Goal: Information Seeking & Learning: Check status

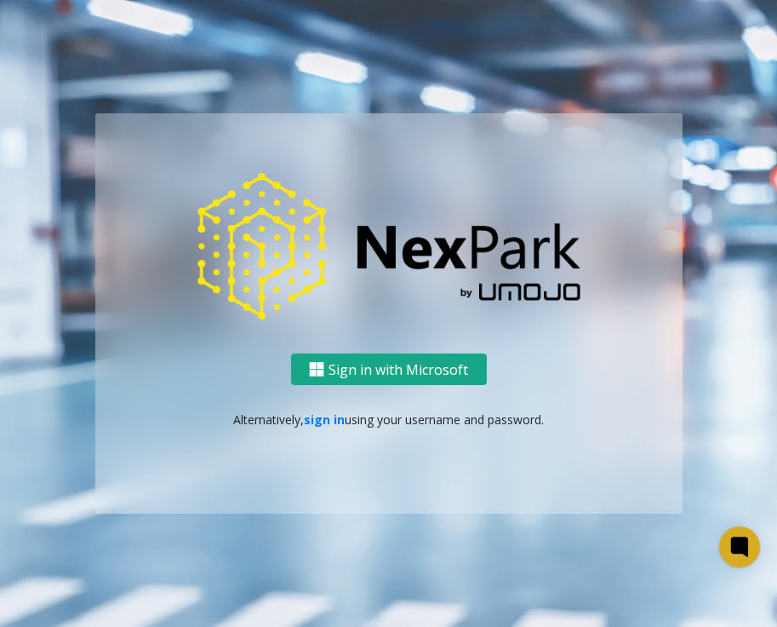
click at [389, 369] on button "Sign in with Microsoft" at bounding box center [389, 368] width 196 height 31
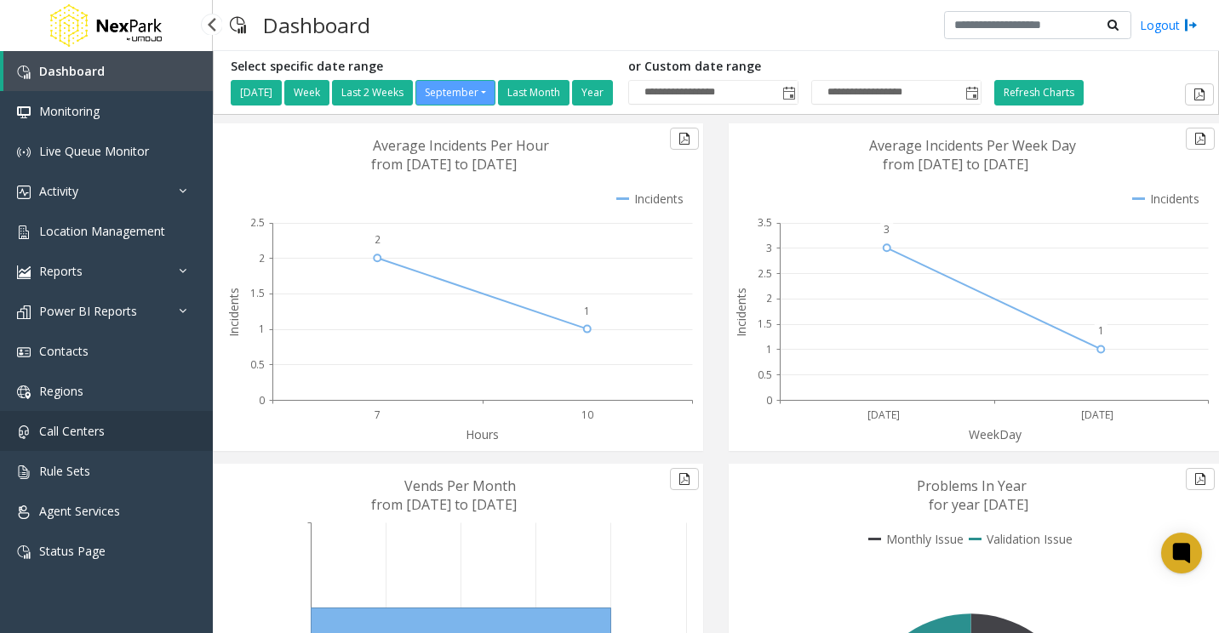
click at [102, 444] on link "Call Centers" at bounding box center [106, 431] width 213 height 40
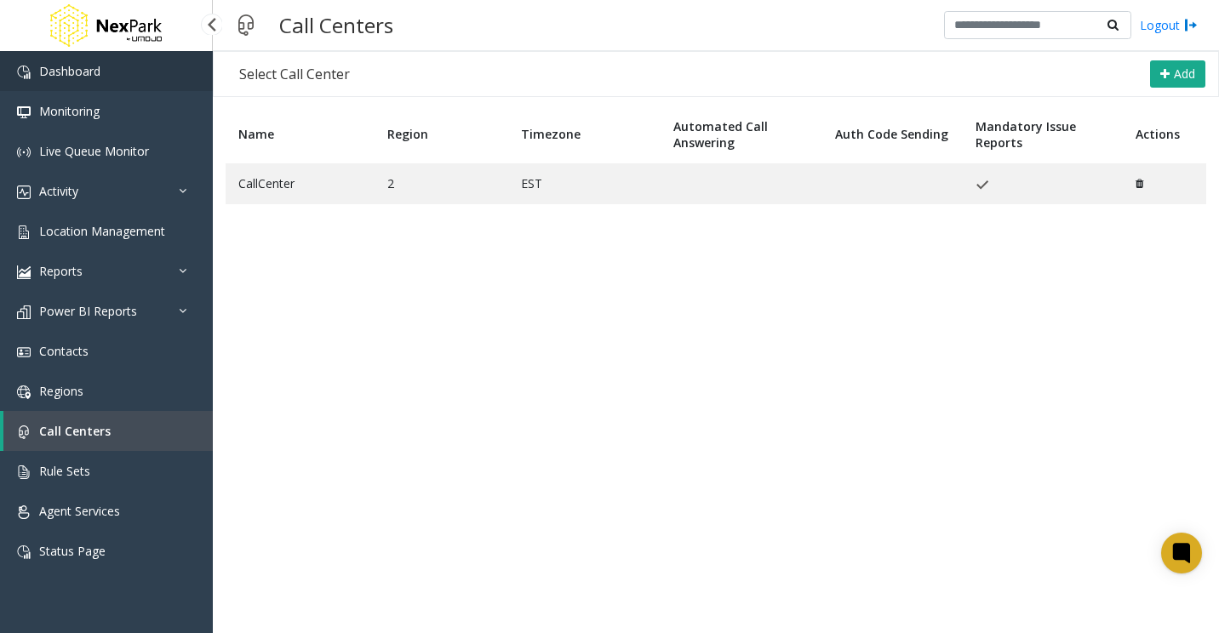
click at [106, 82] on link "Dashboard" at bounding box center [106, 71] width 213 height 40
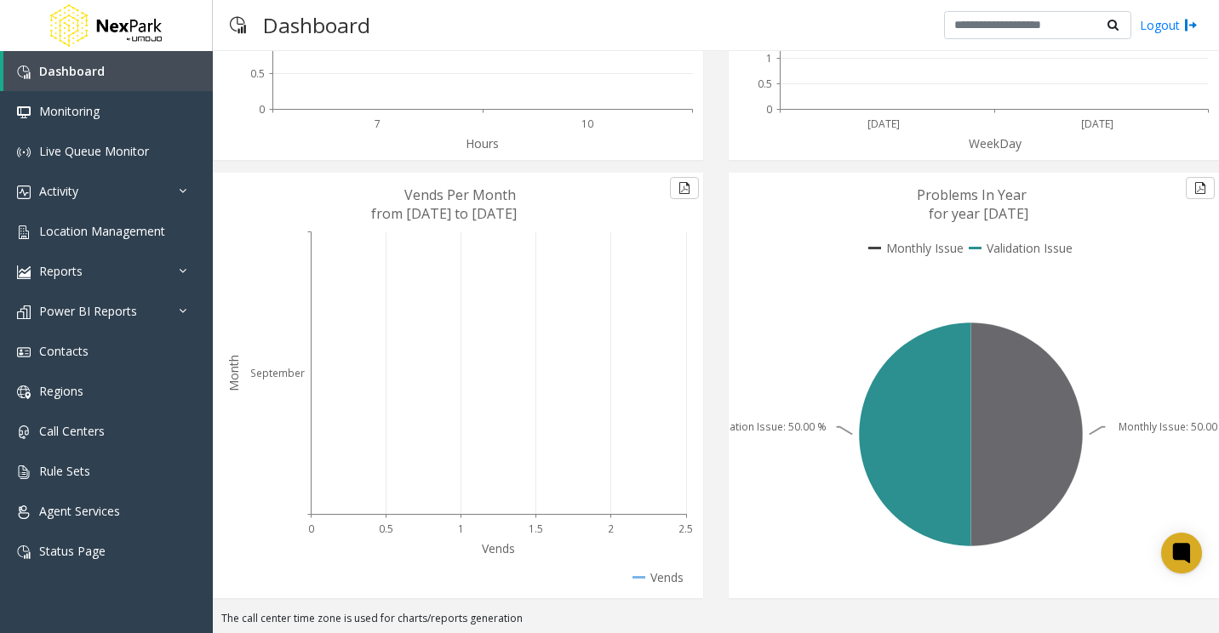
scroll to position [293, 0]
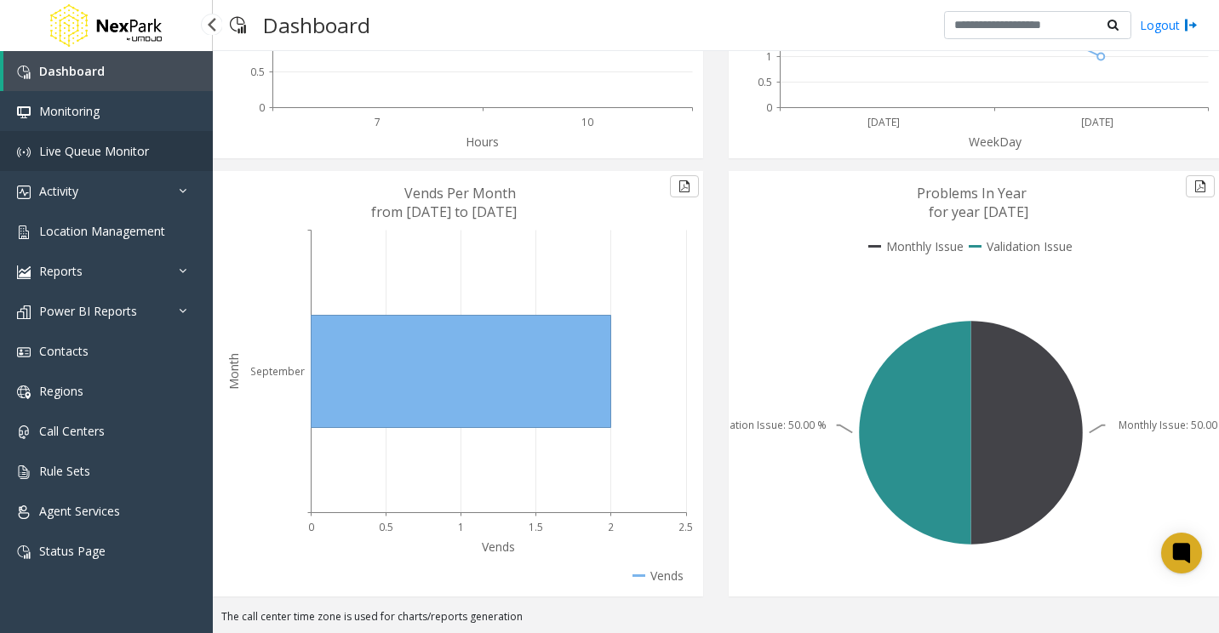
click at [107, 158] on span "Live Queue Monitor" at bounding box center [94, 151] width 110 height 16
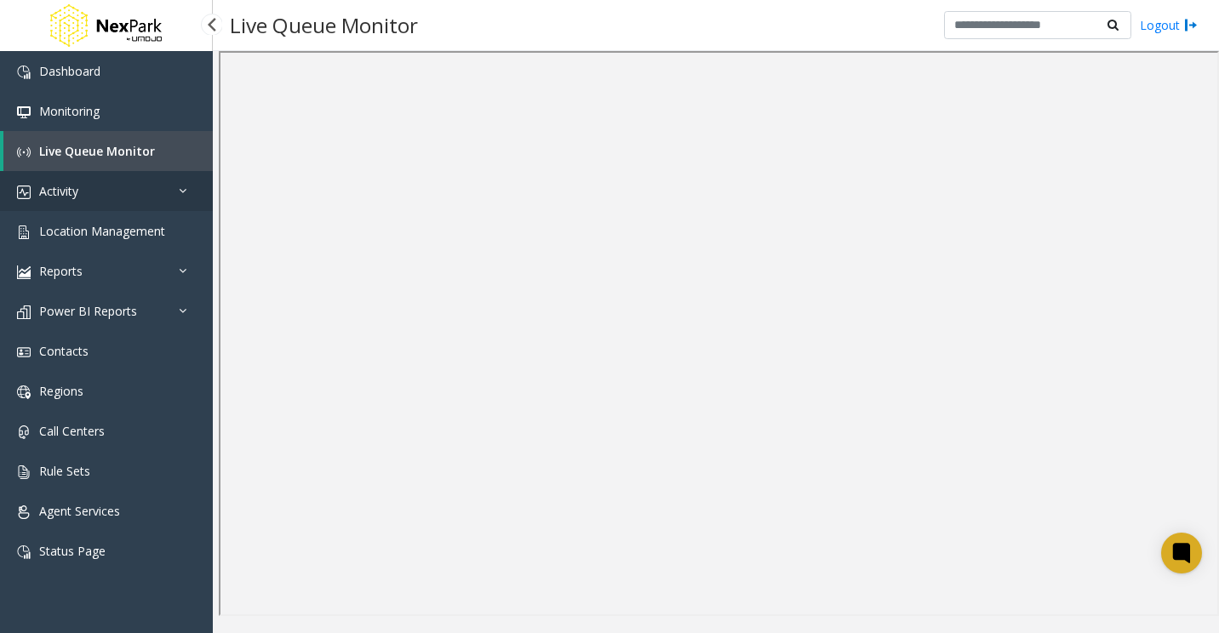
click at [129, 198] on link "Activity" at bounding box center [106, 191] width 213 height 40
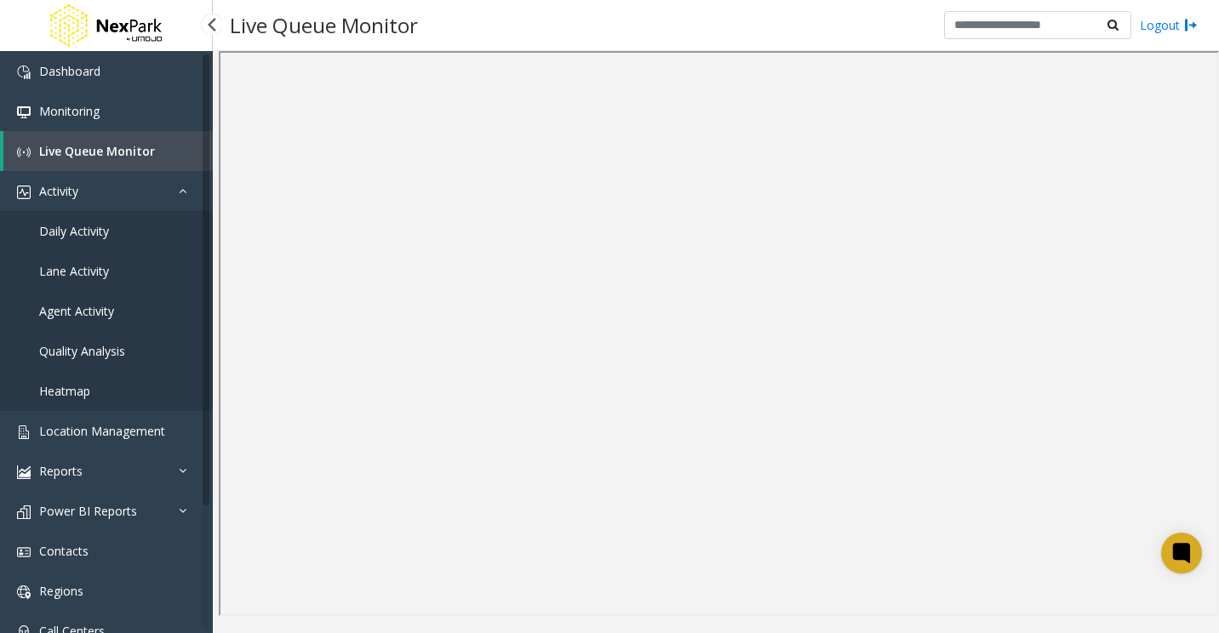
click at [114, 317] on link "Agent Activity" at bounding box center [106, 311] width 213 height 40
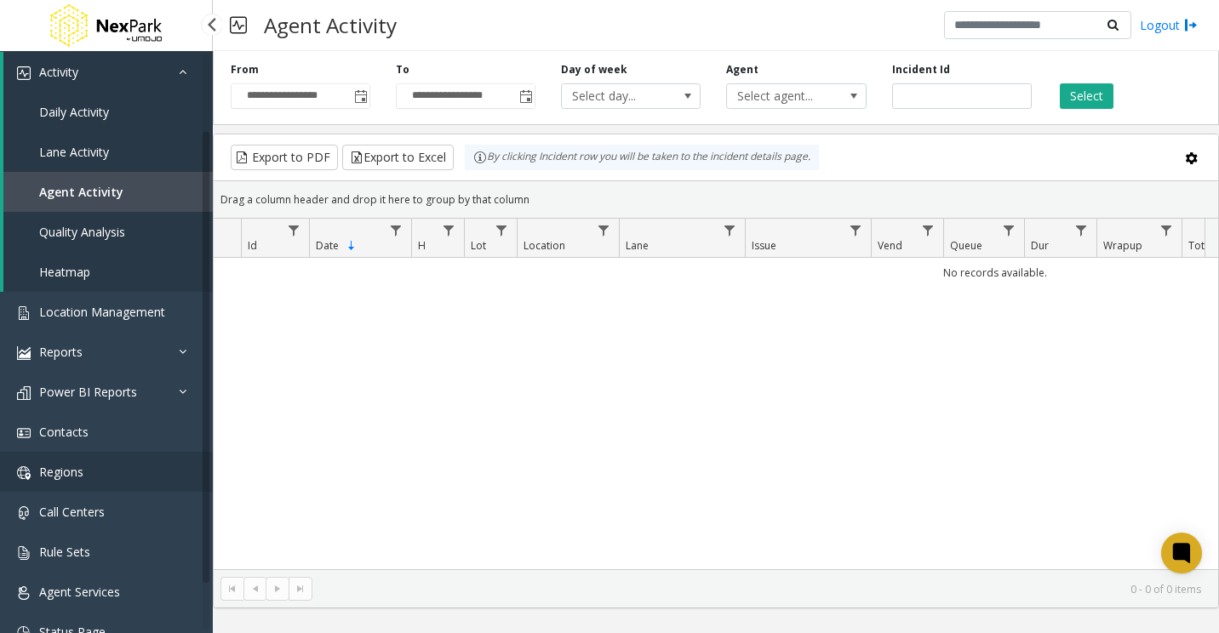
scroll to position [151, 0]
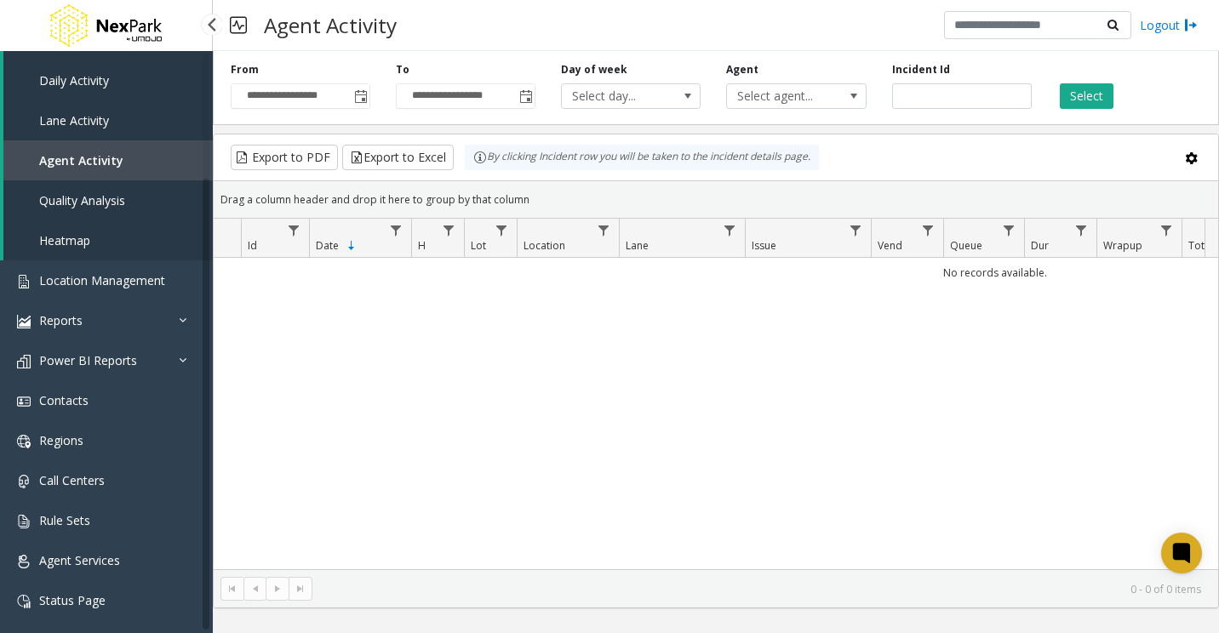
click at [90, 82] on span "Daily Activity" at bounding box center [74, 80] width 70 height 16
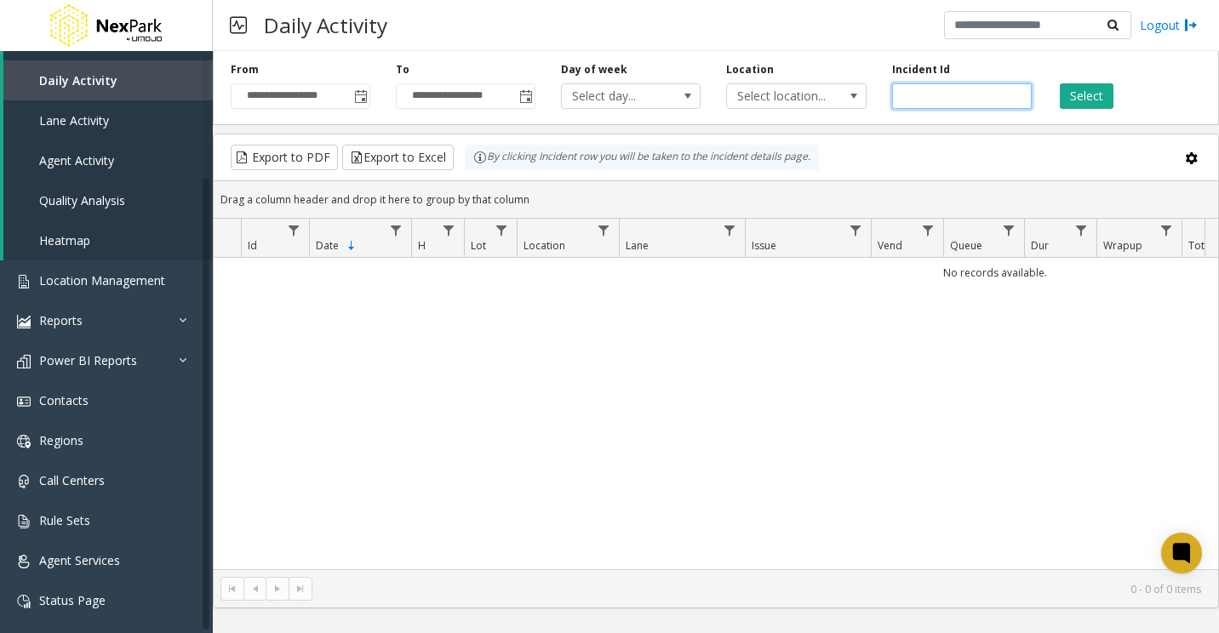
click at [776, 97] on input "number" at bounding box center [962, 96] width 140 height 26
paste input "******"
type input "******"
click at [776, 98] on button "Select" at bounding box center [1087, 96] width 54 height 26
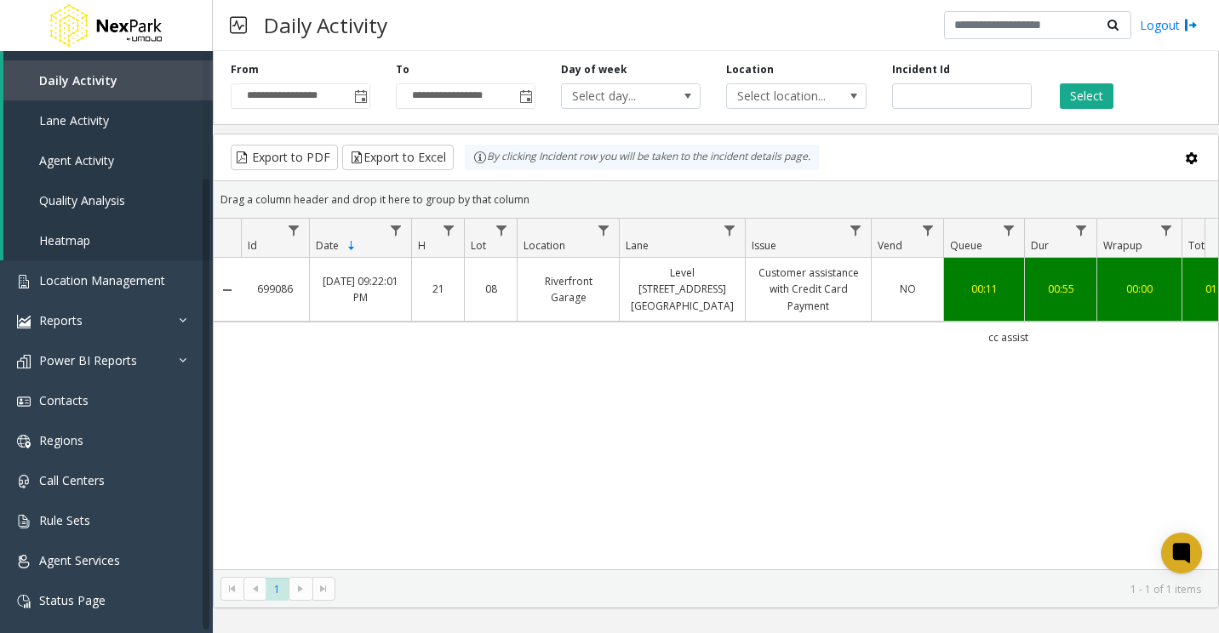
click at [587, 300] on link "Riverfront Garage" at bounding box center [568, 289] width 81 height 32
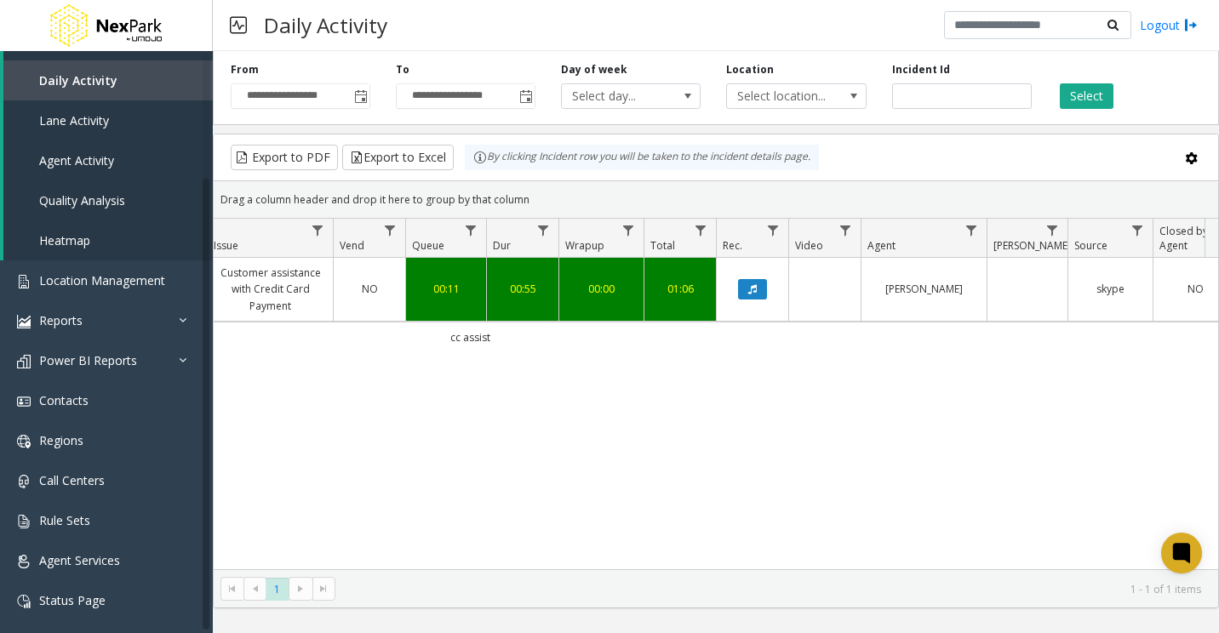
scroll to position [0, 570]
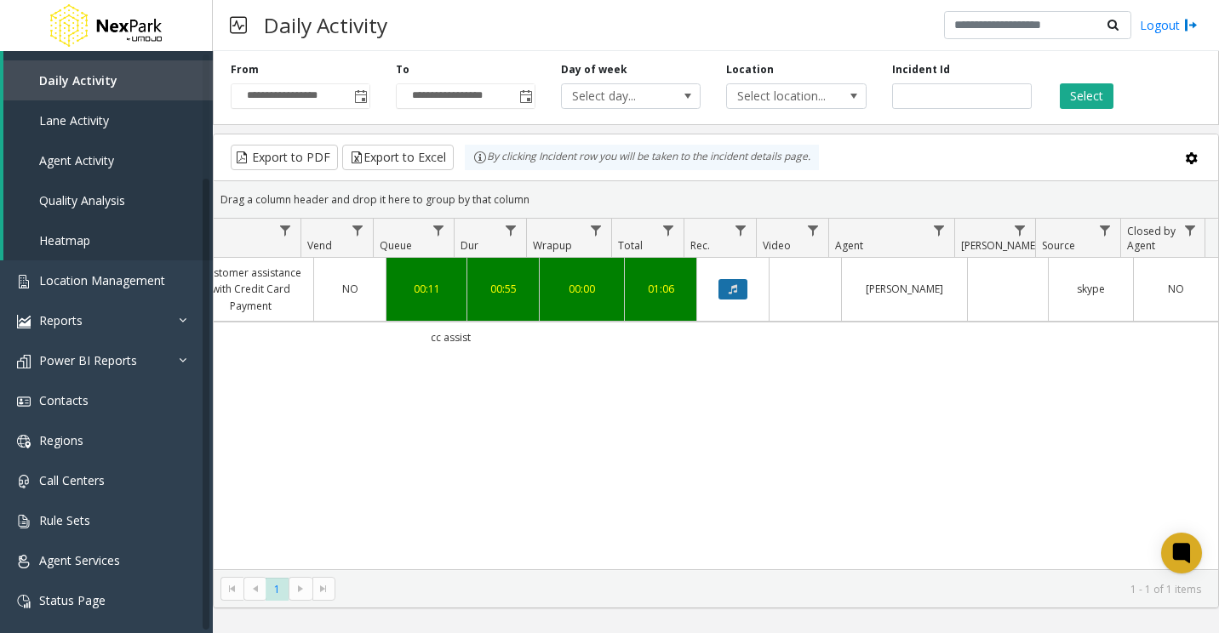
click at [730, 283] on button "Data table" at bounding box center [733, 289] width 29 height 20
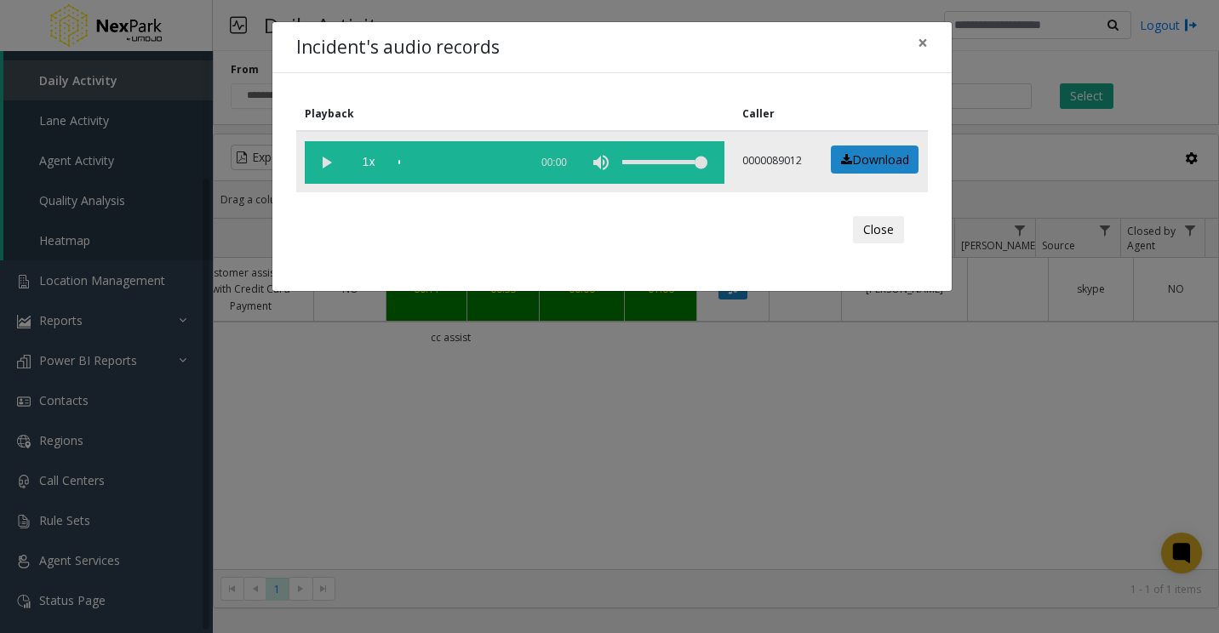
click at [313, 164] on vg-play-pause at bounding box center [326, 162] width 43 height 43
click at [776, 486] on div "Incident's audio records × Playback Caller 1x 01:09 0000089012 Download Close" at bounding box center [609, 316] width 1219 height 633
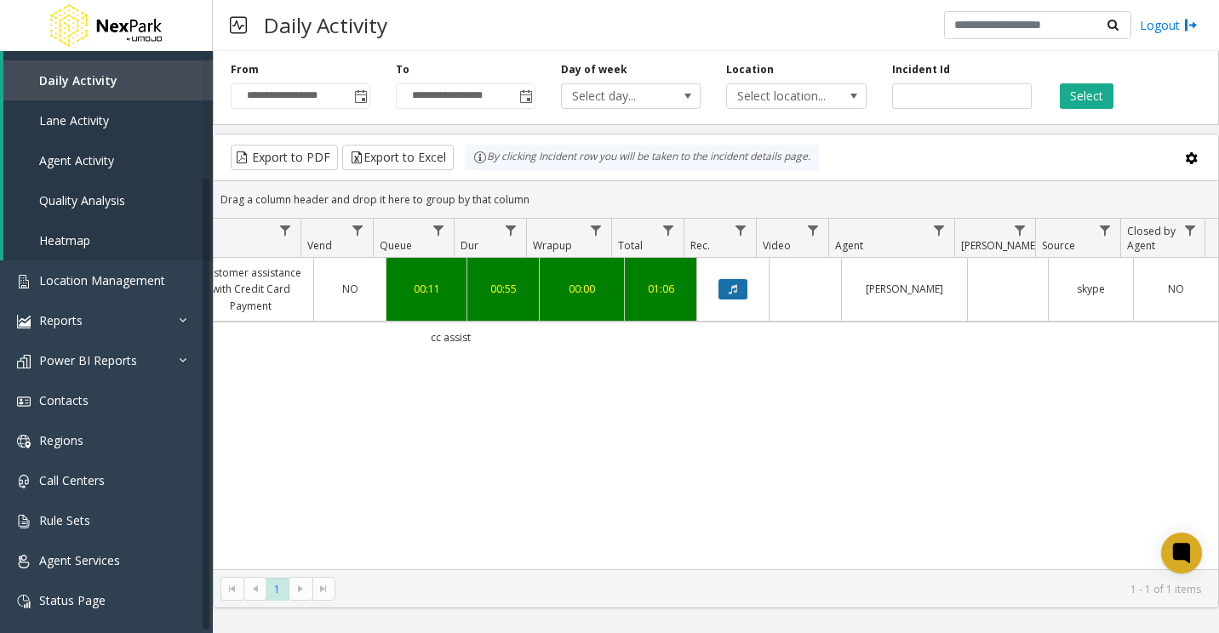
click at [729, 293] on icon "Data table" at bounding box center [733, 289] width 9 height 10
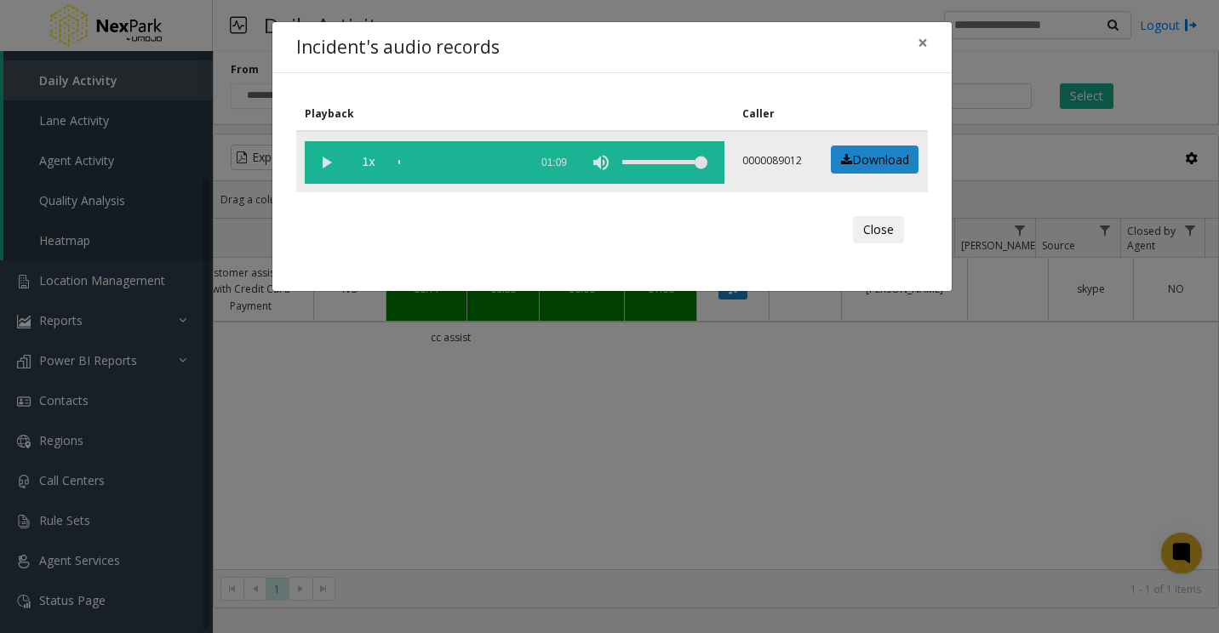
click at [318, 152] on vg-play-pause at bounding box center [326, 162] width 43 height 43
click at [423, 158] on div "scrub bar" at bounding box center [459, 162] width 122 height 43
click at [435, 162] on div "scrub bar" at bounding box center [459, 162] width 122 height 43
click at [776, 40] on span "×" at bounding box center [923, 43] width 10 height 24
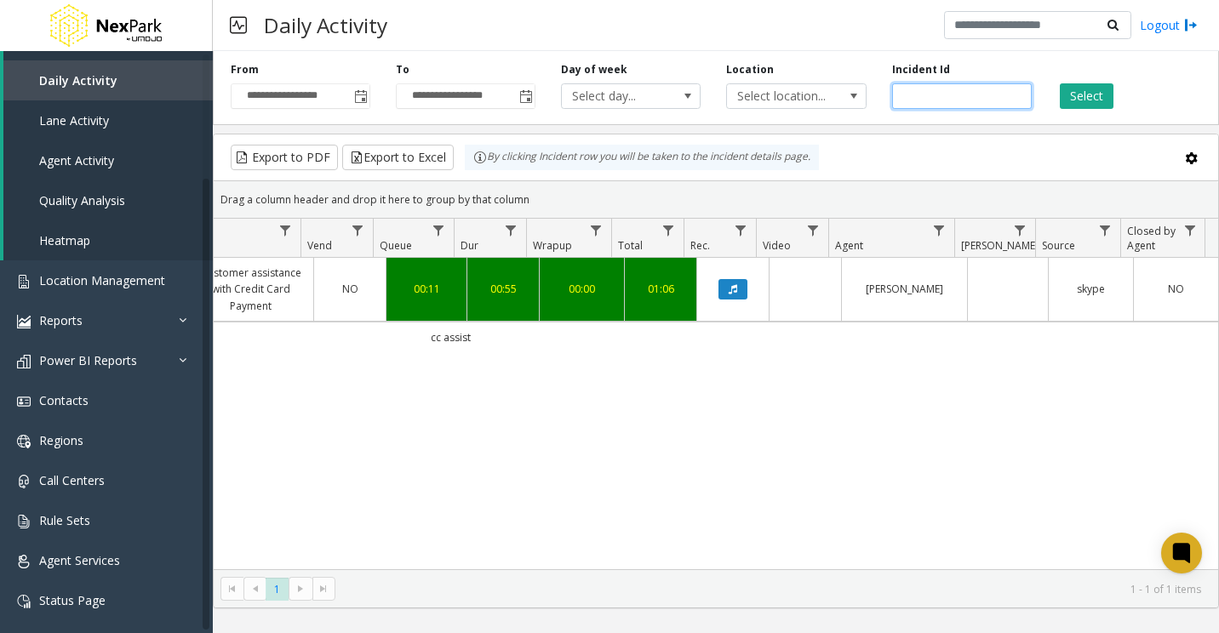
click at [776, 89] on input "number" at bounding box center [962, 96] width 140 height 26
paste input "******"
click at [776, 96] on button "Select" at bounding box center [1087, 96] width 54 height 26
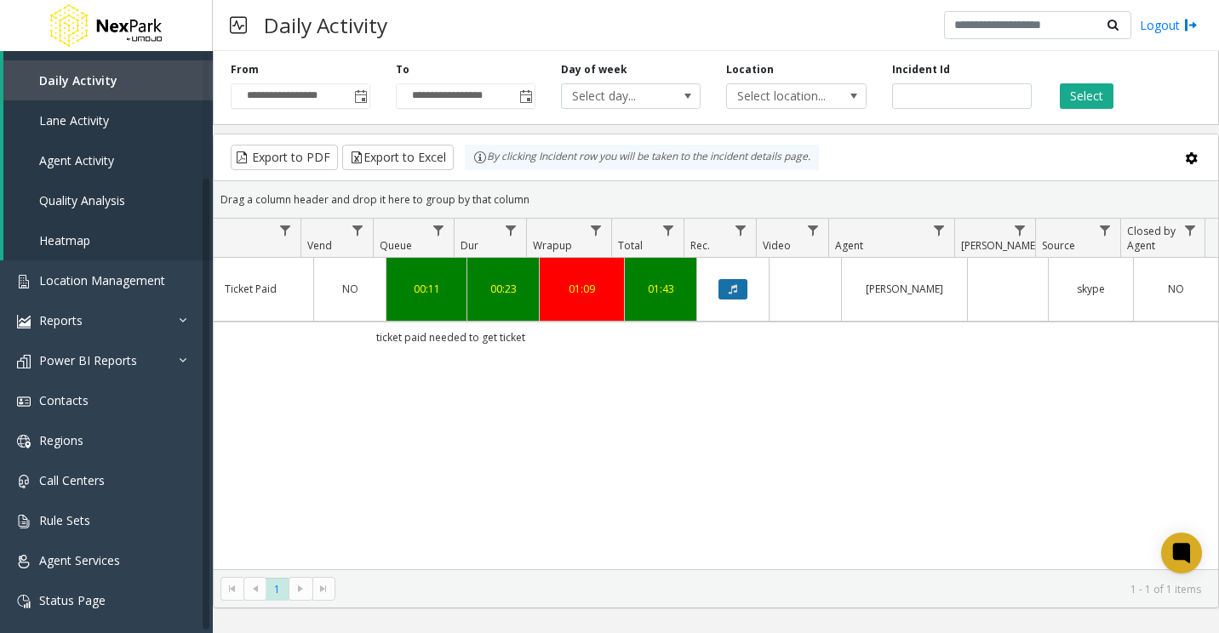
click at [728, 284] on button "Data table" at bounding box center [733, 289] width 29 height 20
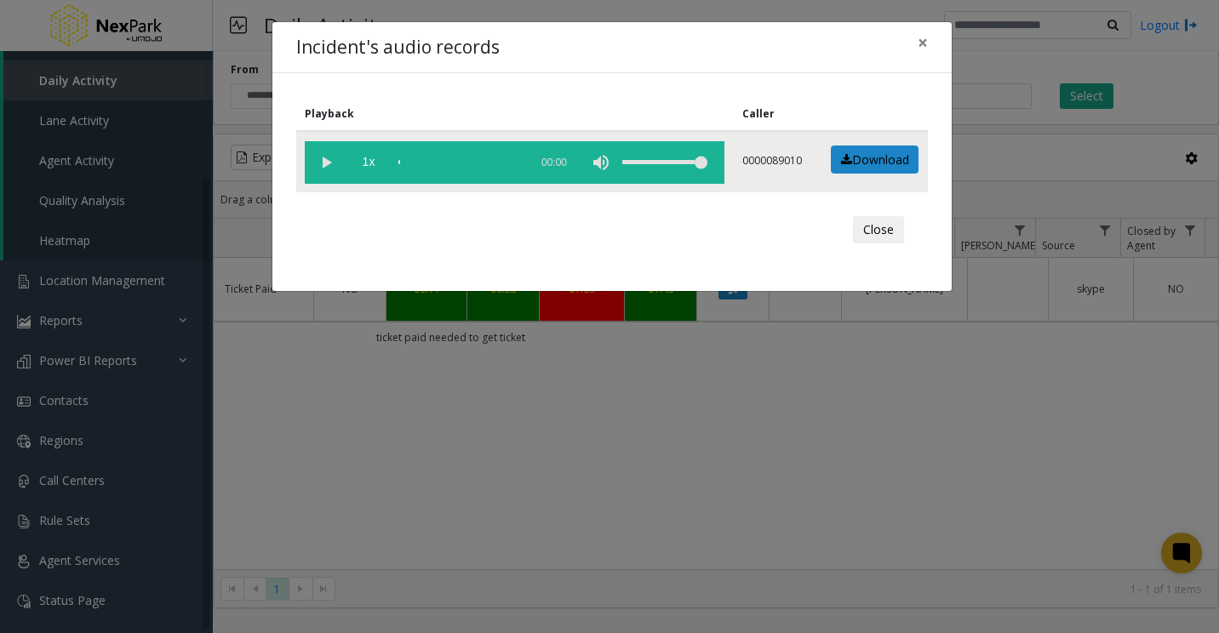
click at [324, 160] on vg-play-pause at bounding box center [326, 162] width 43 height 43
click at [406, 158] on div "scrub bar" at bounding box center [459, 162] width 122 height 43
click at [413, 159] on div "scrub bar" at bounding box center [459, 162] width 122 height 43
click at [421, 163] on div "scrub bar" at bounding box center [459, 162] width 122 height 43
click at [776, 41] on span "×" at bounding box center [923, 43] width 10 height 24
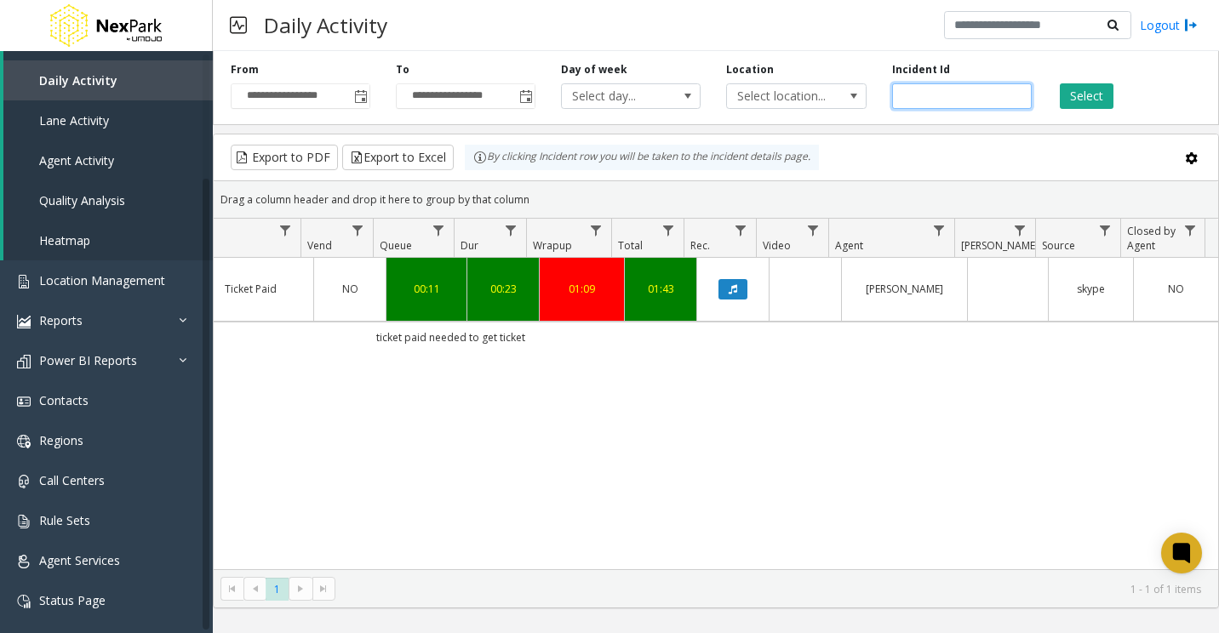
click at [776, 97] on input "******" at bounding box center [962, 96] width 140 height 26
click at [776, 95] on input "*****" at bounding box center [962, 96] width 140 height 26
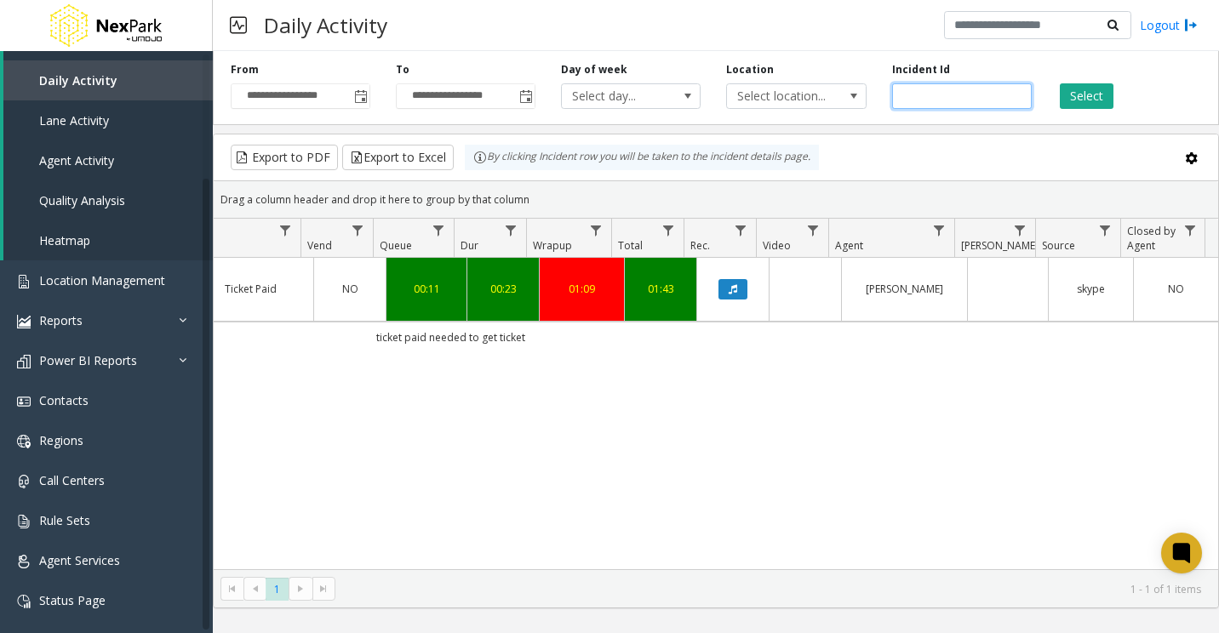
paste input "*"
click at [776, 101] on button "Select" at bounding box center [1087, 96] width 54 height 26
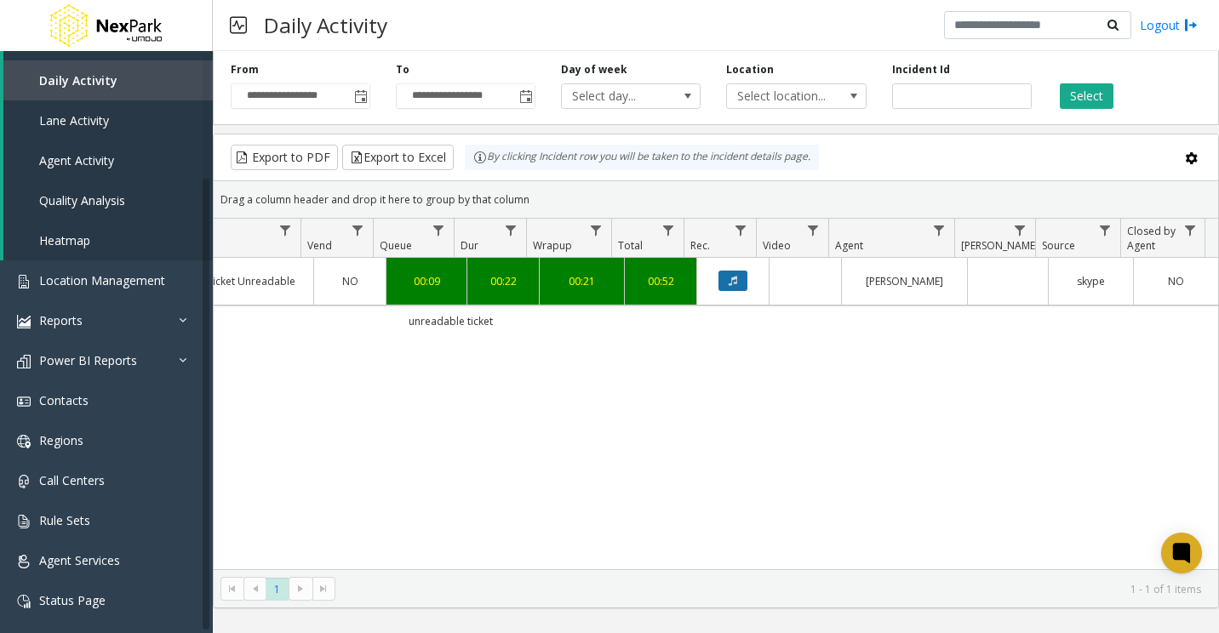
click at [719, 276] on button "Data table" at bounding box center [733, 281] width 29 height 20
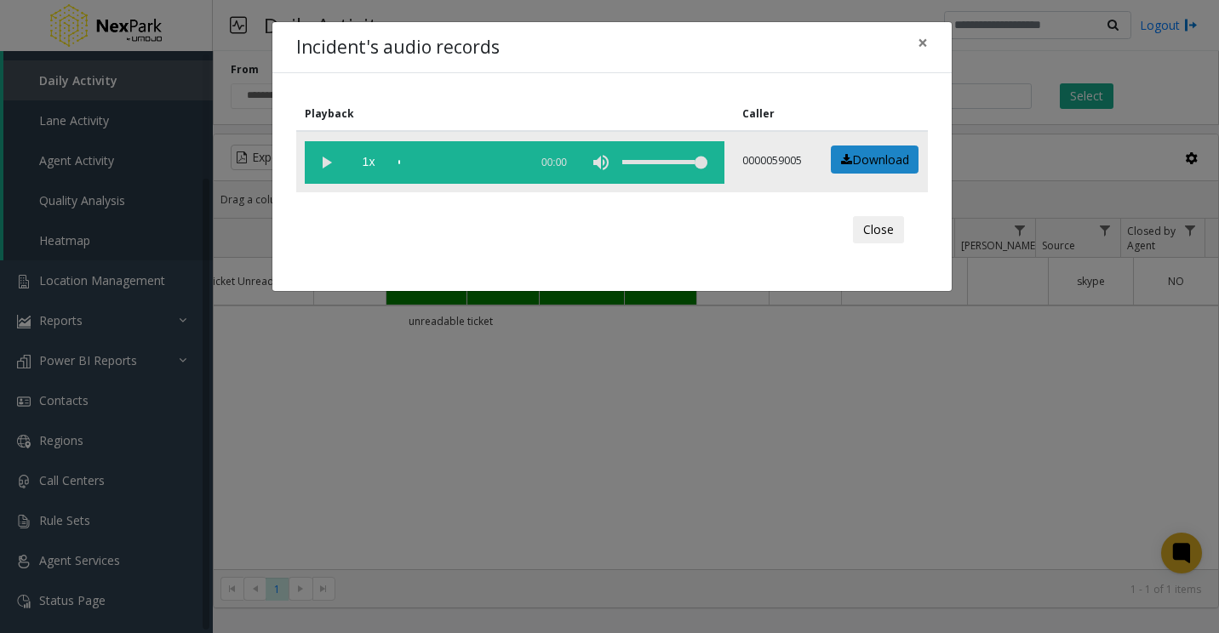
click at [333, 159] on vg-play-pause at bounding box center [326, 162] width 43 height 43
click at [417, 162] on div "scrub bar" at bounding box center [459, 162] width 122 height 43
click at [424, 162] on div "scrub bar" at bounding box center [459, 162] width 122 height 43
click at [430, 162] on div "scrub bar" at bounding box center [459, 162] width 122 height 43
click at [447, 163] on div "scrub bar" at bounding box center [459, 162] width 122 height 43
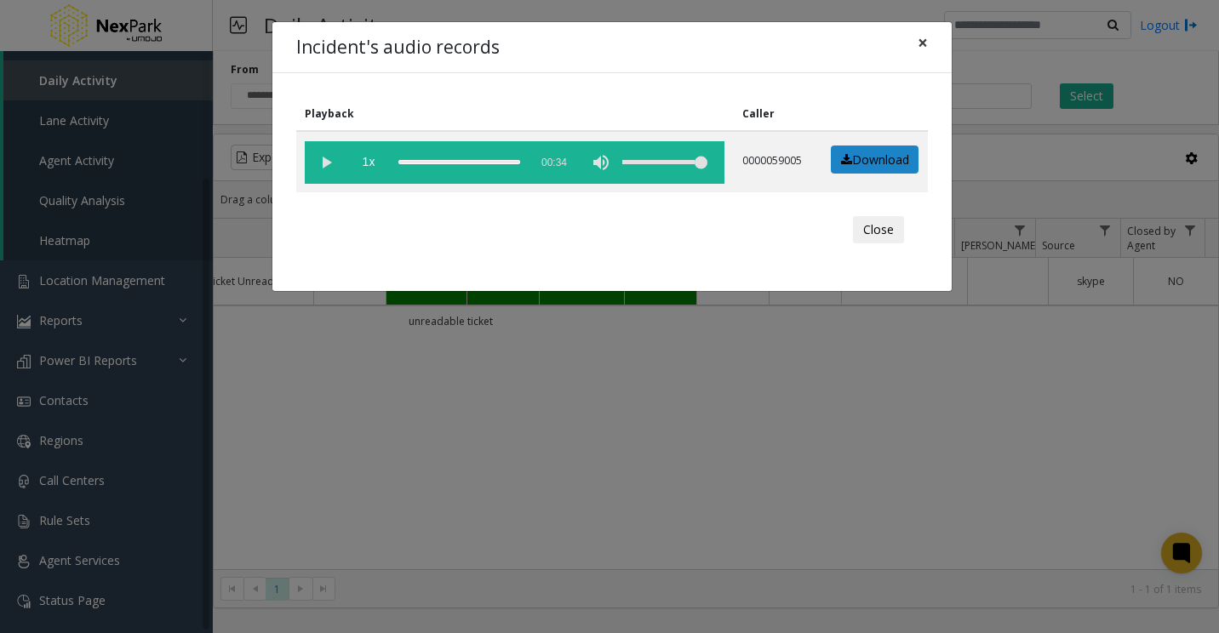
click at [776, 41] on span "×" at bounding box center [923, 43] width 10 height 24
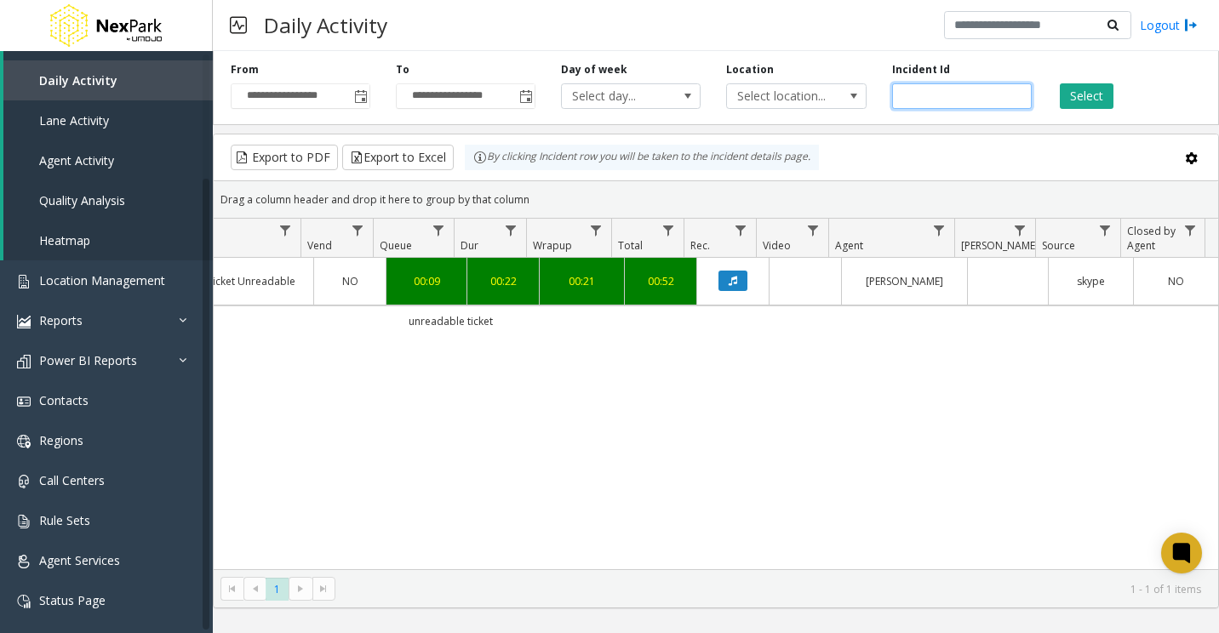
drag, startPoint x: 976, startPoint y: 96, endPoint x: 931, endPoint y: 100, distance: 44.5
click at [776, 97] on input "******" at bounding box center [962, 96] width 140 height 26
click at [776, 104] on input "******" at bounding box center [962, 96] width 140 height 26
click at [776, 103] on input "******" at bounding box center [962, 96] width 140 height 26
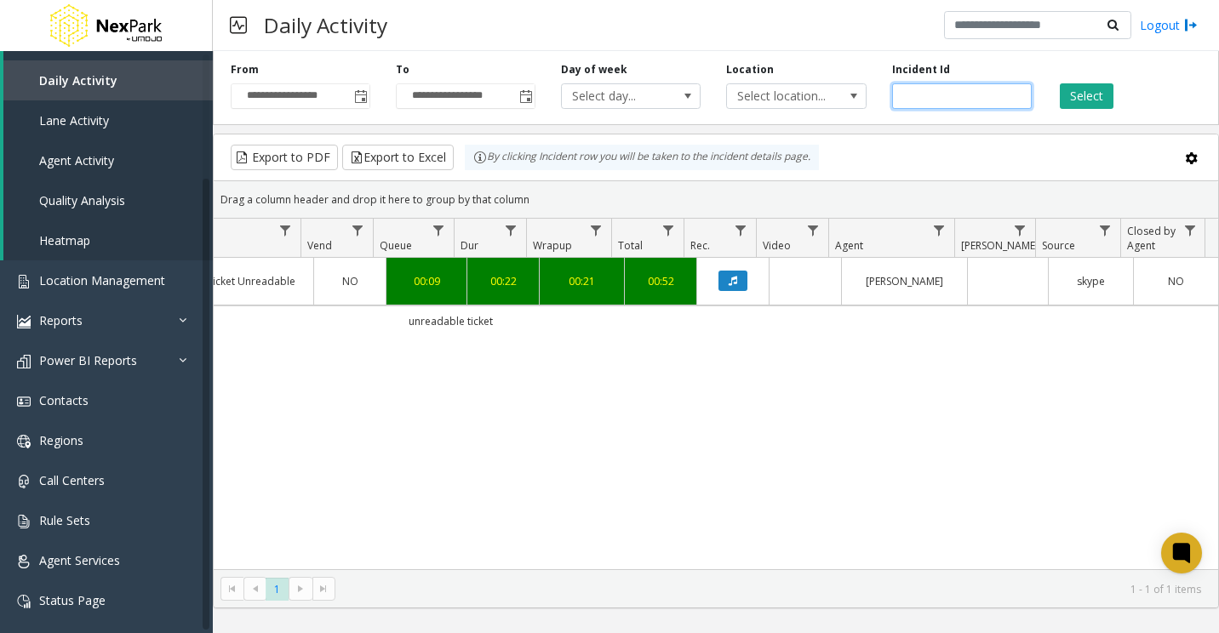
paste input "number"
type input "******"
click at [776, 99] on button "Select" at bounding box center [1087, 96] width 54 height 26
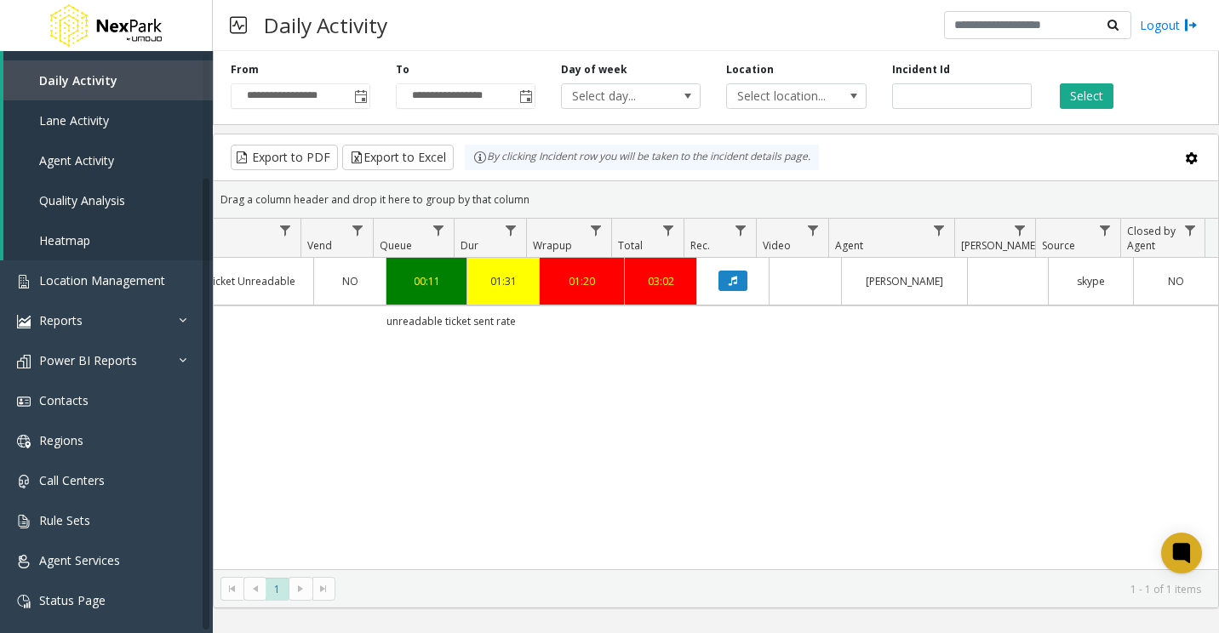
click at [704, 270] on td "Data table" at bounding box center [732, 281] width 72 height 47
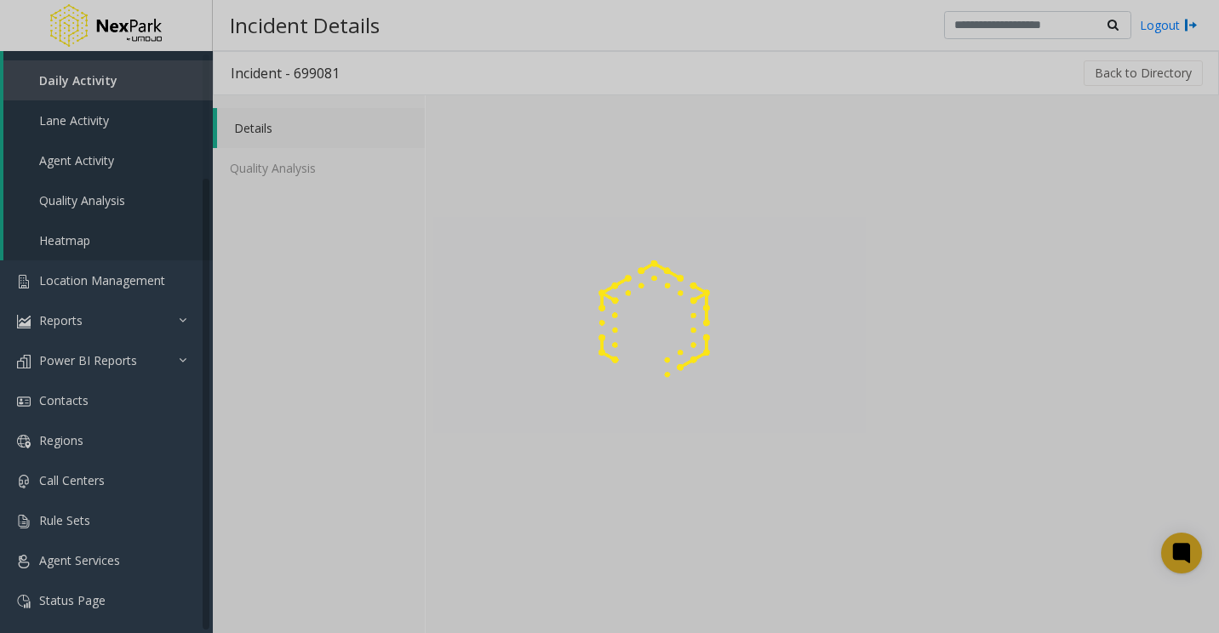
click at [711, 273] on img at bounding box center [654, 323] width 139 height 139
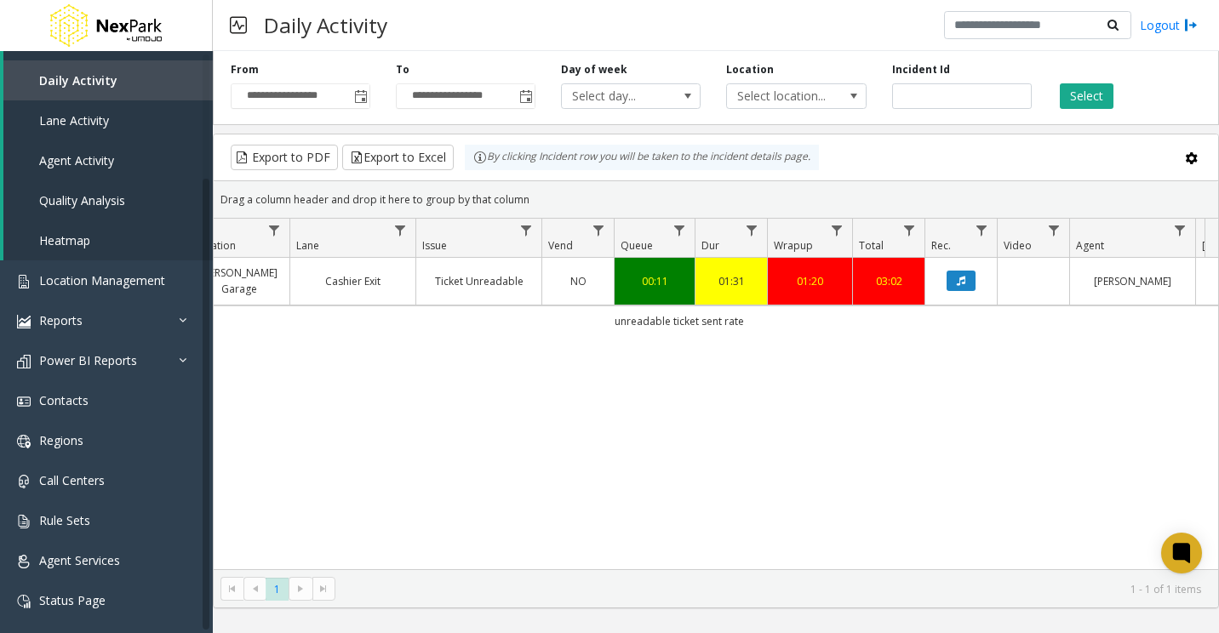
scroll to position [0, 487]
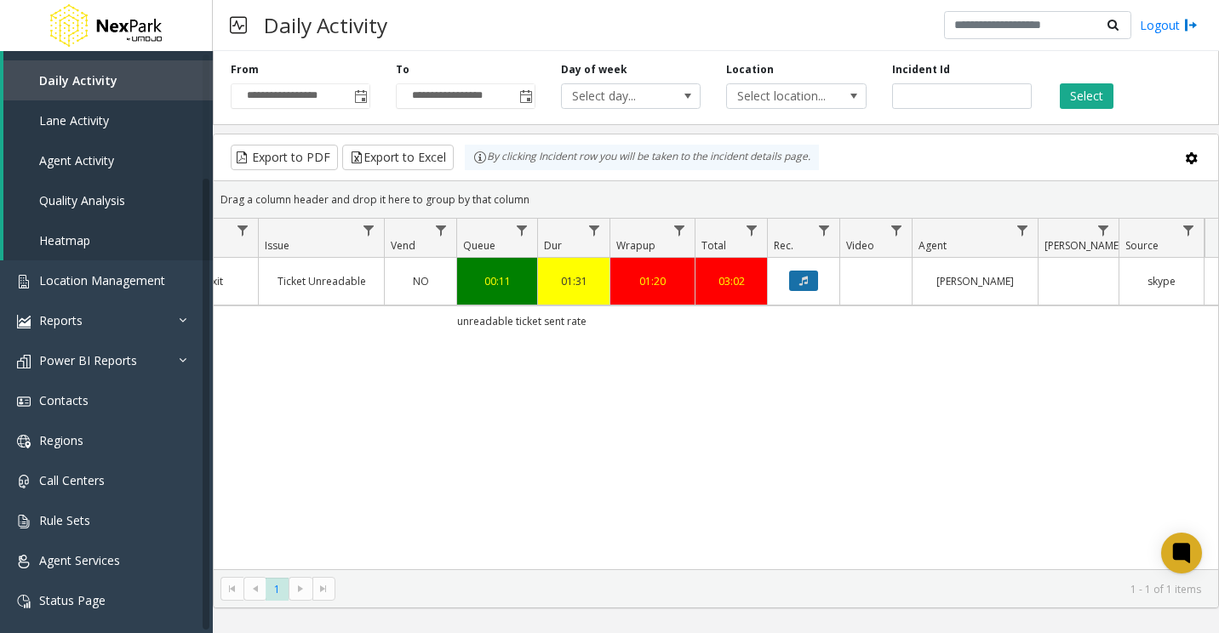
click at [776, 283] on button "Data table" at bounding box center [803, 281] width 29 height 20
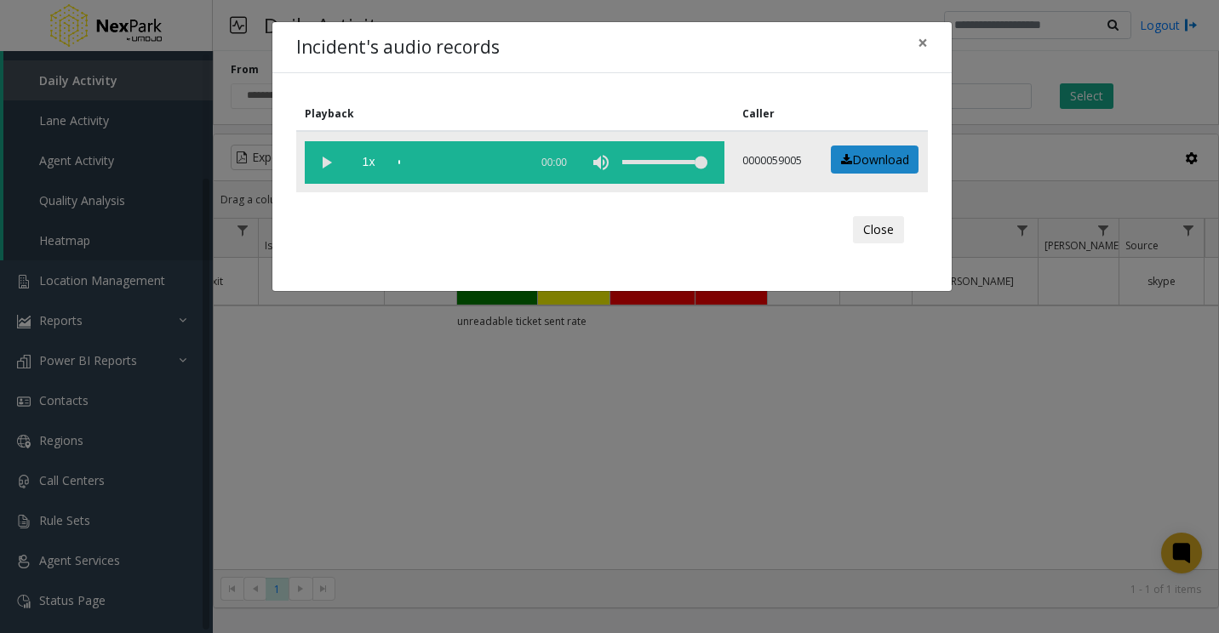
click at [336, 162] on vg-play-pause at bounding box center [326, 162] width 43 height 43
click at [421, 159] on div "scrub bar" at bounding box center [459, 162] width 122 height 43
click at [412, 159] on div "scrub bar" at bounding box center [459, 162] width 122 height 43
click at [442, 162] on div "scrub bar" at bounding box center [459, 162] width 122 height 43
click at [428, 157] on div "scrub bar" at bounding box center [459, 162] width 122 height 43
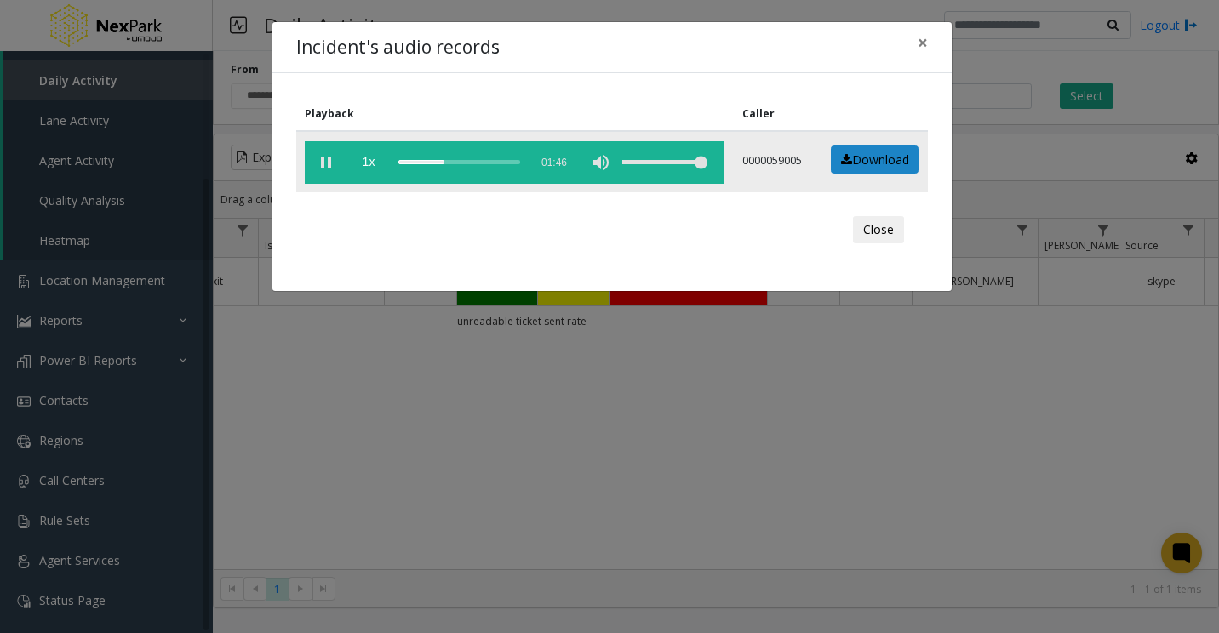
click at [434, 163] on div "scrub bar" at bounding box center [459, 162] width 122 height 43
click at [444, 159] on div "scrub bar" at bounding box center [459, 162] width 122 height 43
click at [439, 162] on div "scrub bar" at bounding box center [459, 162] width 122 height 43
click at [491, 165] on div "scrub bar" at bounding box center [459, 162] width 122 height 43
click at [776, 40] on button "×" at bounding box center [923, 43] width 34 height 42
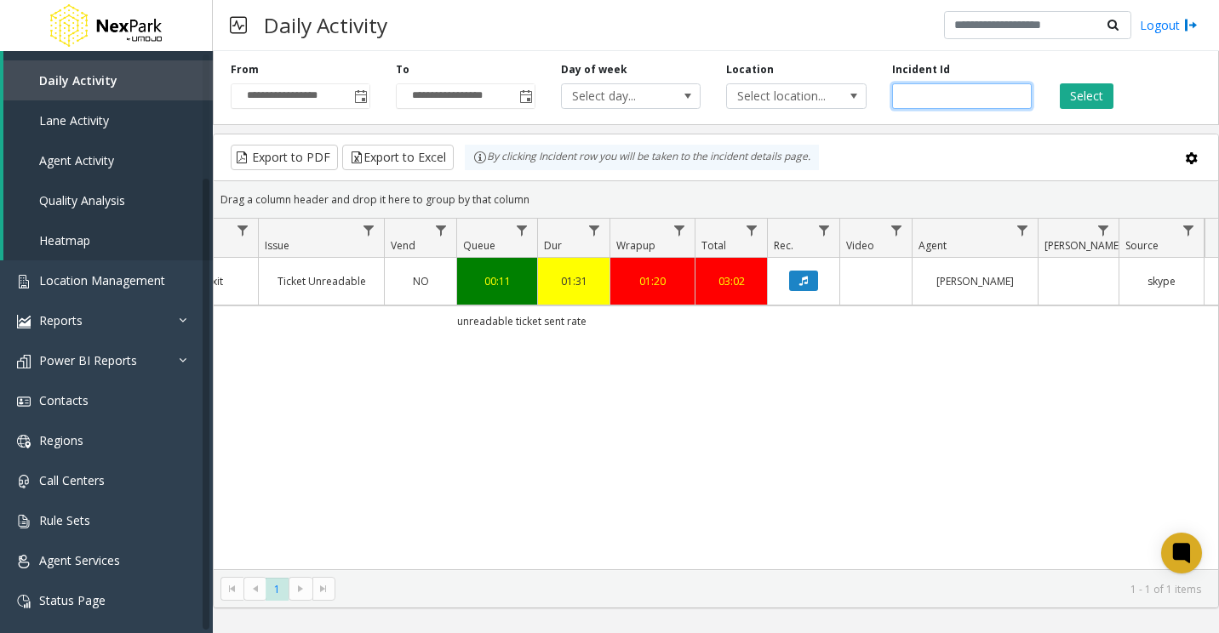
click at [776, 94] on input "number" at bounding box center [962, 96] width 140 height 26
paste input "******"
click at [776, 93] on button "Select" at bounding box center [1087, 96] width 54 height 26
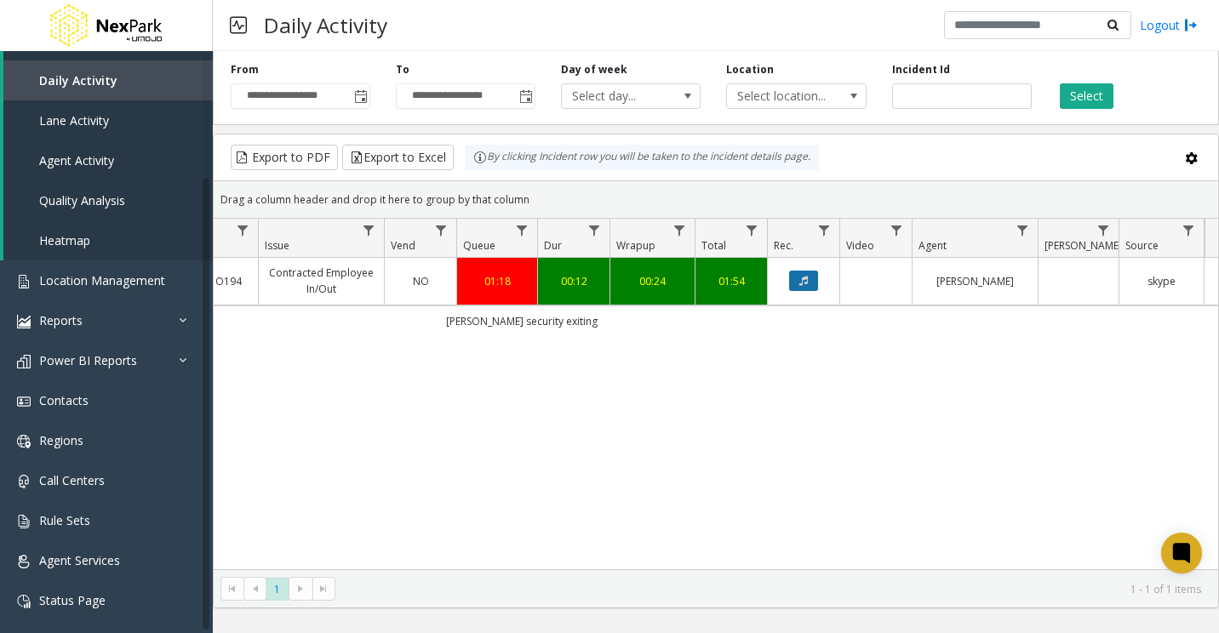
click at [776, 281] on button "Data table" at bounding box center [803, 281] width 29 height 20
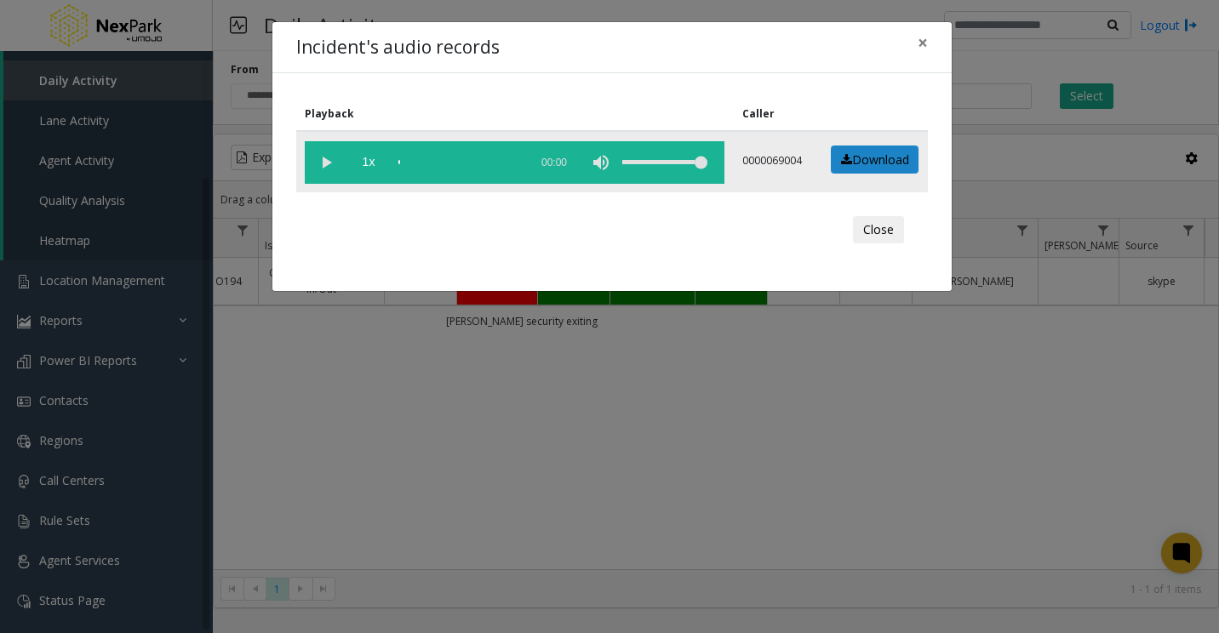
click at [341, 165] on vg-play-pause at bounding box center [326, 162] width 43 height 43
click at [412, 159] on div "scrub bar" at bounding box center [459, 162] width 122 height 43
click at [422, 162] on div "scrub bar" at bounding box center [459, 162] width 122 height 43
click at [430, 162] on div "scrub bar" at bounding box center [459, 162] width 122 height 43
click at [435, 162] on div "scrub bar" at bounding box center [459, 162] width 122 height 43
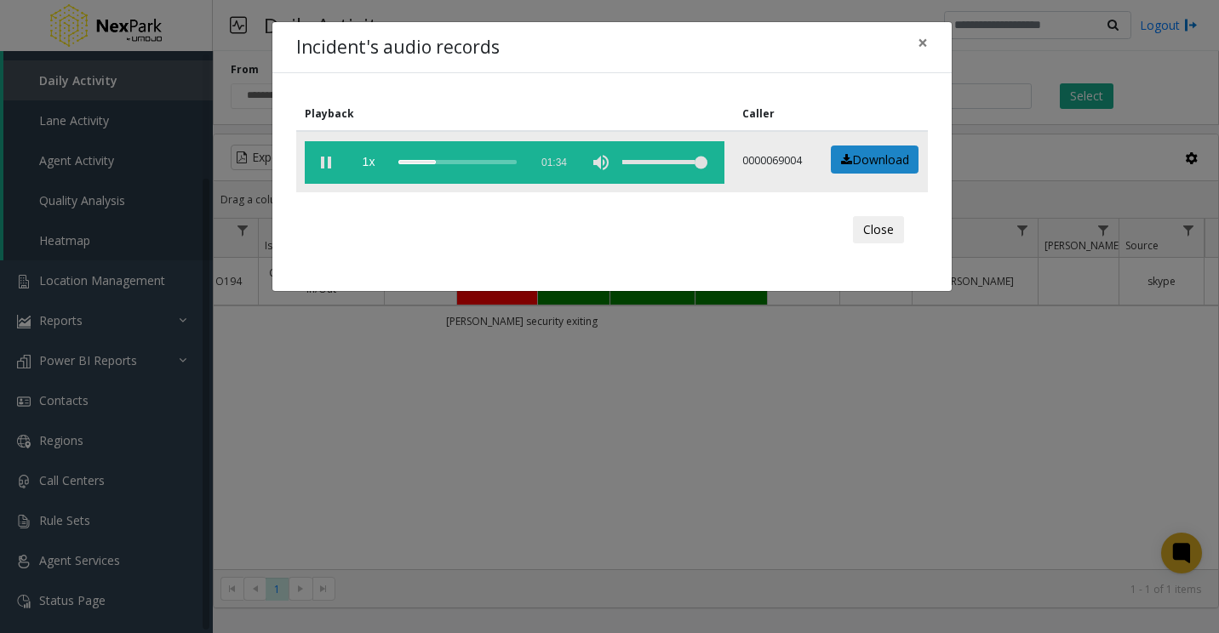
click at [439, 162] on div "scrub bar" at bounding box center [459, 162] width 122 height 43
click at [445, 162] on div "scrub bar" at bounding box center [459, 162] width 122 height 43
click at [453, 161] on div "scrub bar" at bounding box center [459, 162] width 122 height 43
click at [457, 163] on div "scrub bar" at bounding box center [459, 162] width 122 height 43
click at [462, 160] on div "scrub bar" at bounding box center [459, 162] width 122 height 43
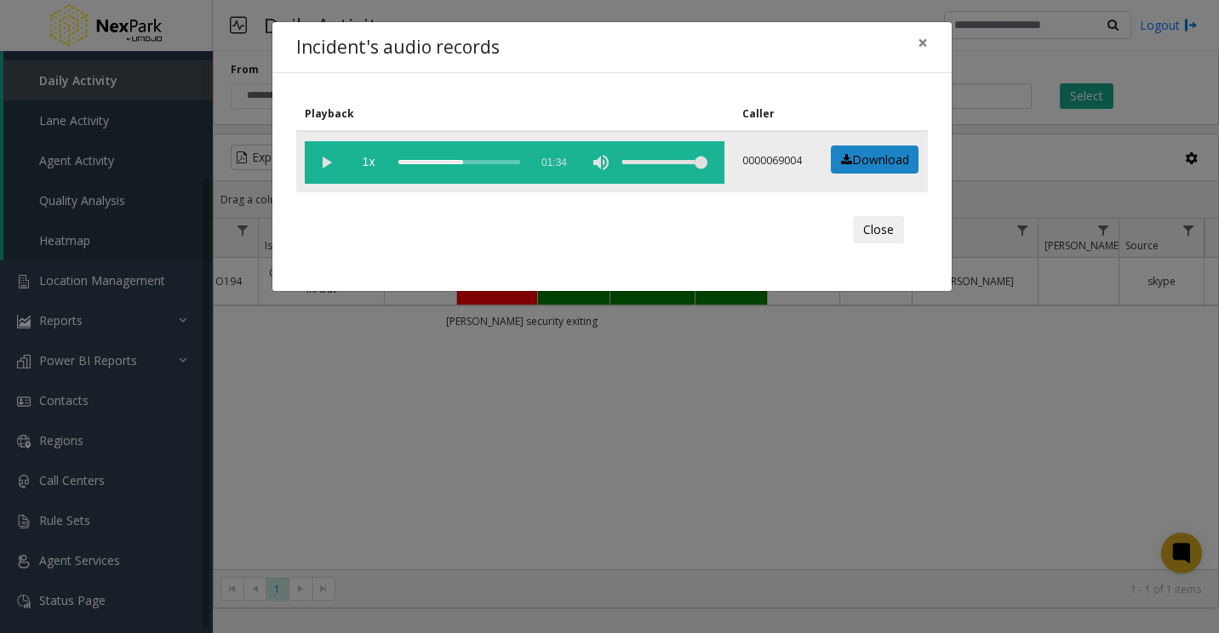
click at [467, 163] on div "scrub bar" at bounding box center [459, 162] width 122 height 43
click at [471, 163] on div "scrub bar" at bounding box center [459, 162] width 122 height 43
click at [480, 165] on div "scrub bar" at bounding box center [459, 162] width 122 height 43
click at [493, 161] on div "scrub bar" at bounding box center [459, 162] width 122 height 43
click at [498, 158] on div "scrub bar" at bounding box center [459, 162] width 122 height 43
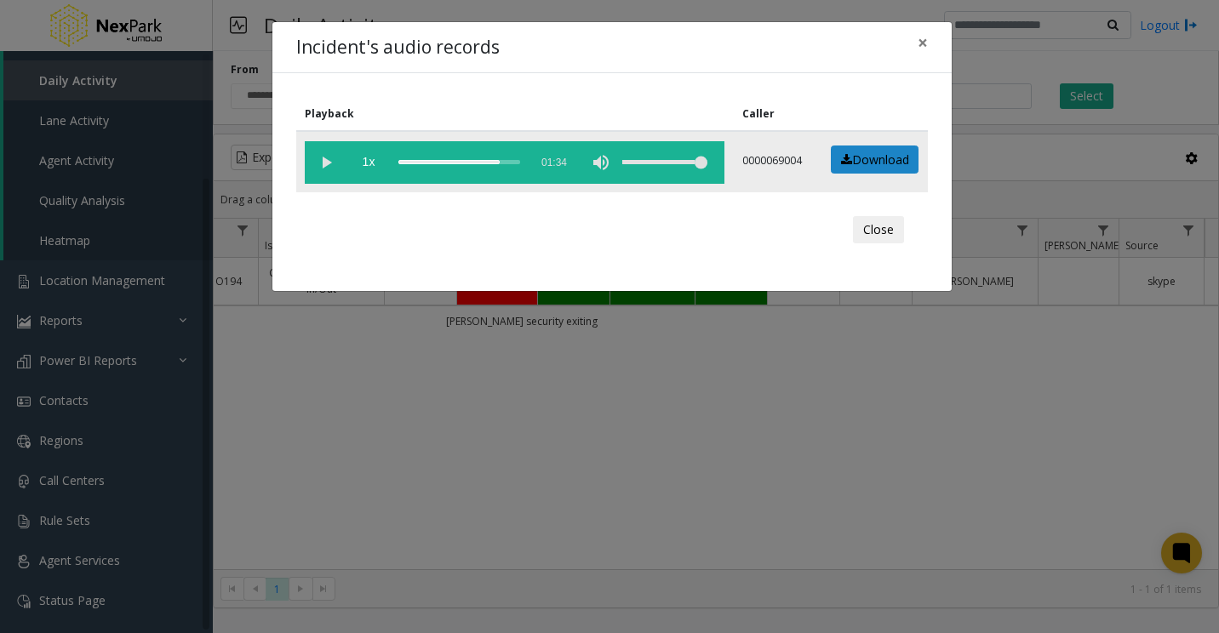
click at [503, 160] on div "scrub bar" at bounding box center [459, 162] width 122 height 43
click at [510, 161] on div "scrub bar" at bounding box center [459, 162] width 122 height 43
click at [507, 159] on div "scrub bar" at bounding box center [459, 162] width 122 height 43
click at [506, 161] on div "scrub bar" at bounding box center [459, 162] width 122 height 43
click at [513, 163] on div "scrub bar" at bounding box center [459, 162] width 122 height 43
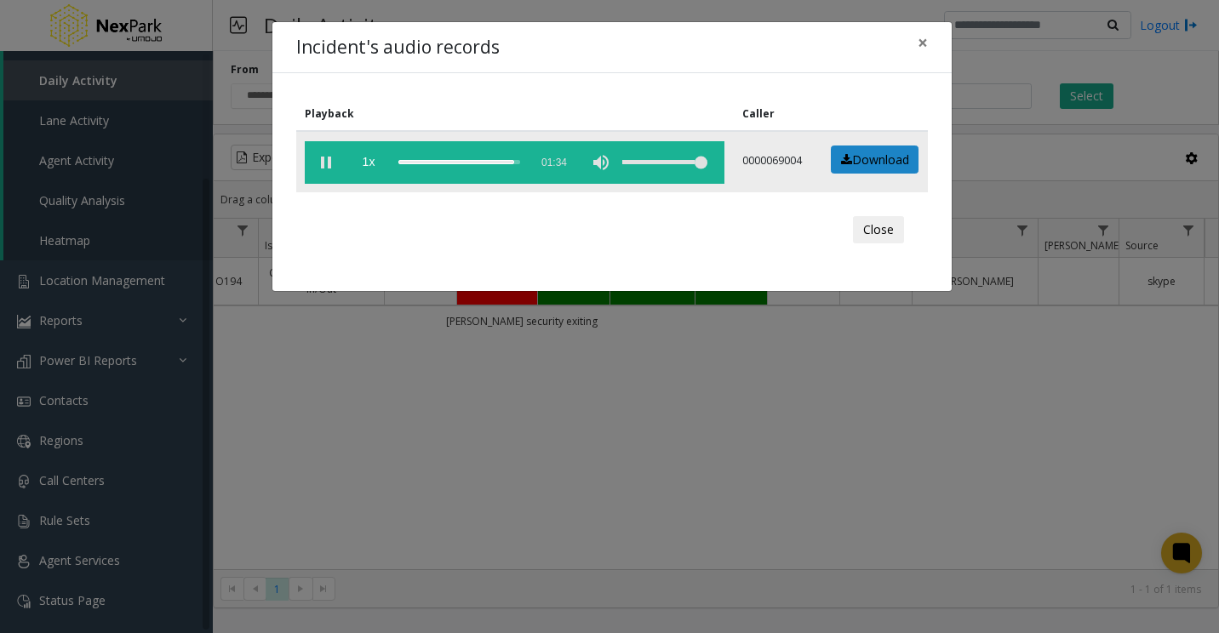
click at [508, 164] on div "scrub bar" at bounding box center [459, 162] width 122 height 43
click at [776, 45] on span "×" at bounding box center [923, 43] width 10 height 24
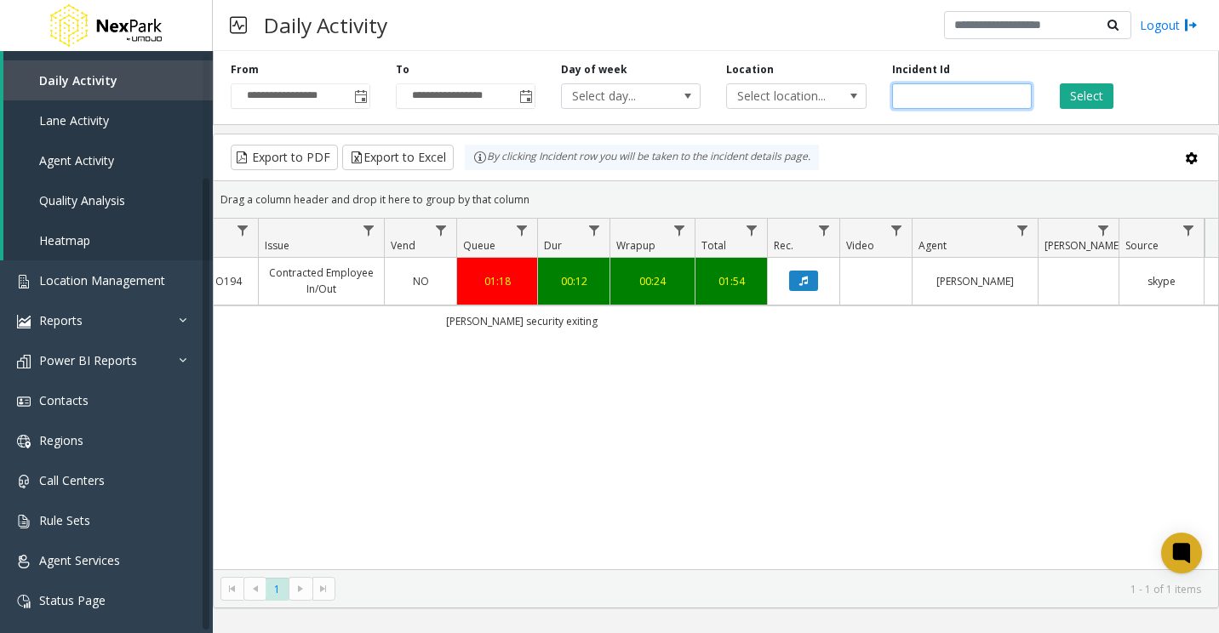
click at [776, 98] on input "******" at bounding box center [962, 96] width 140 height 26
click at [776, 97] on input "******" at bounding box center [962, 96] width 140 height 26
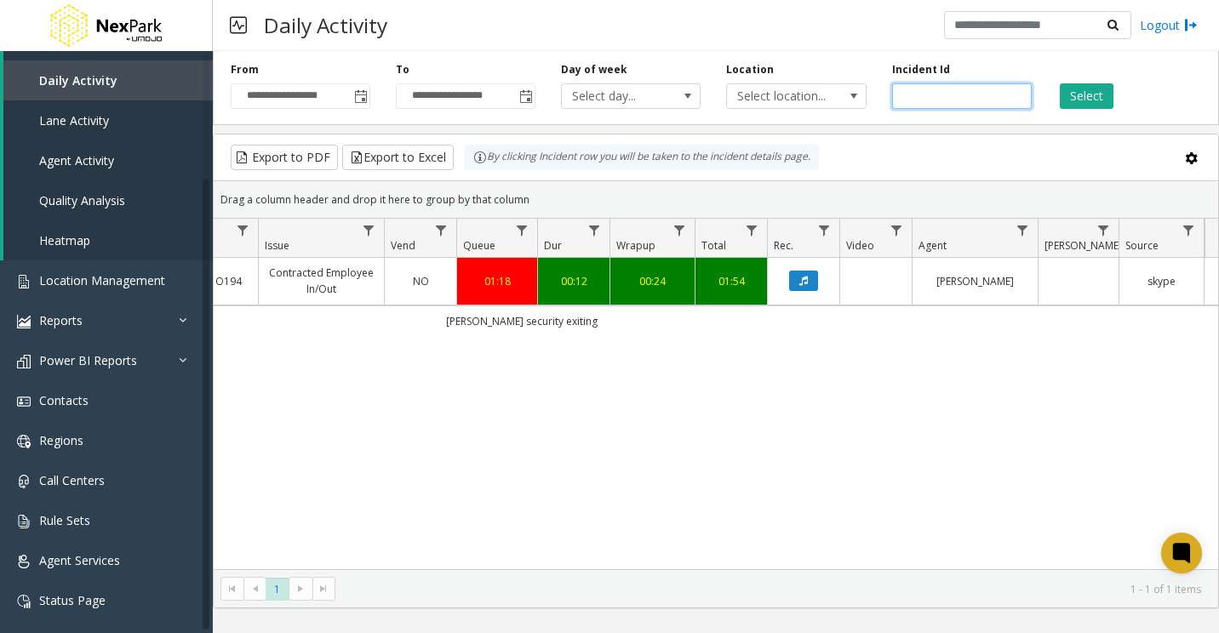
paste input "number"
click at [776, 97] on button "Select" at bounding box center [1087, 96] width 54 height 26
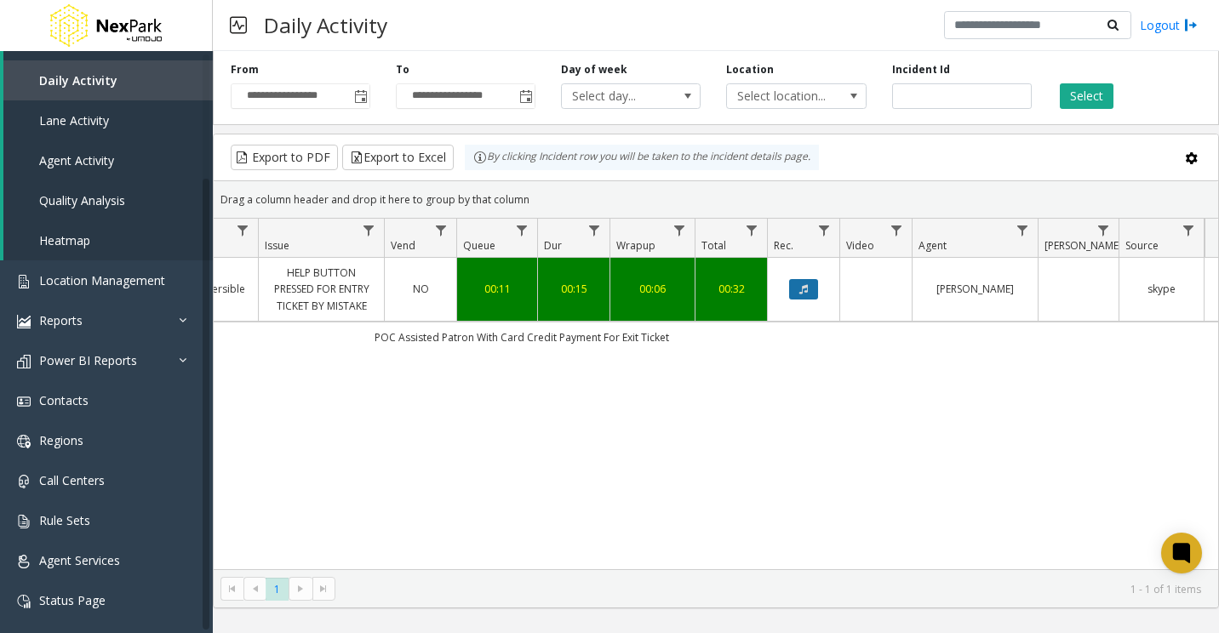
click at [776, 295] on button "Data table" at bounding box center [803, 289] width 29 height 20
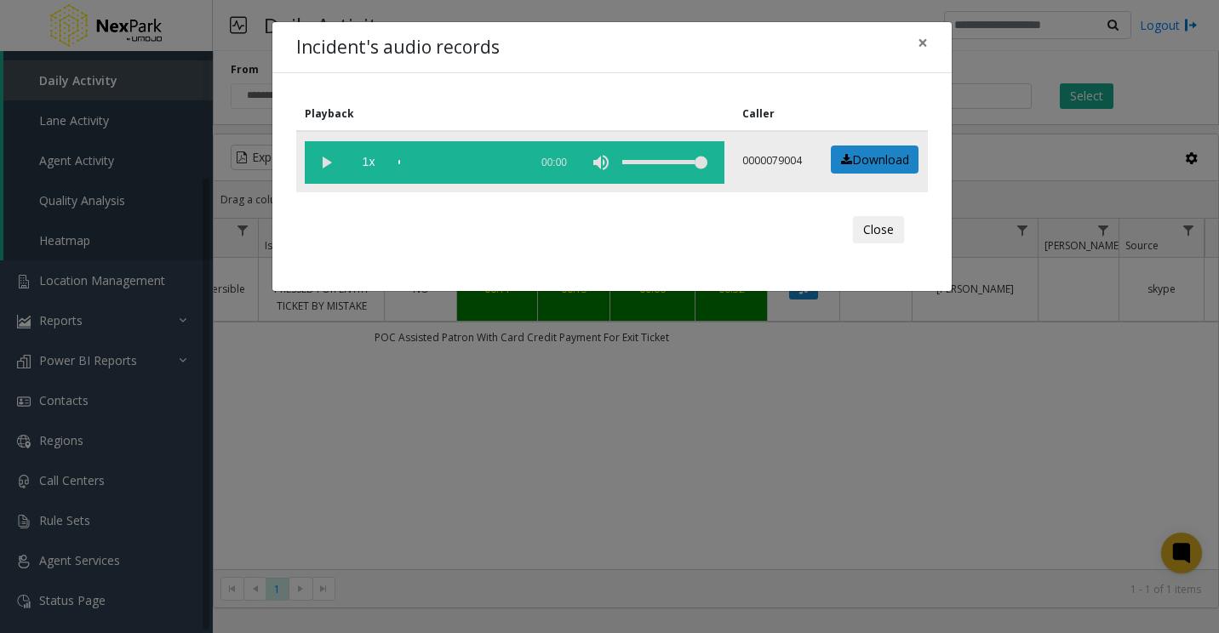
click at [328, 160] on vg-play-pause at bounding box center [326, 162] width 43 height 43
click at [776, 48] on button "×" at bounding box center [923, 43] width 34 height 42
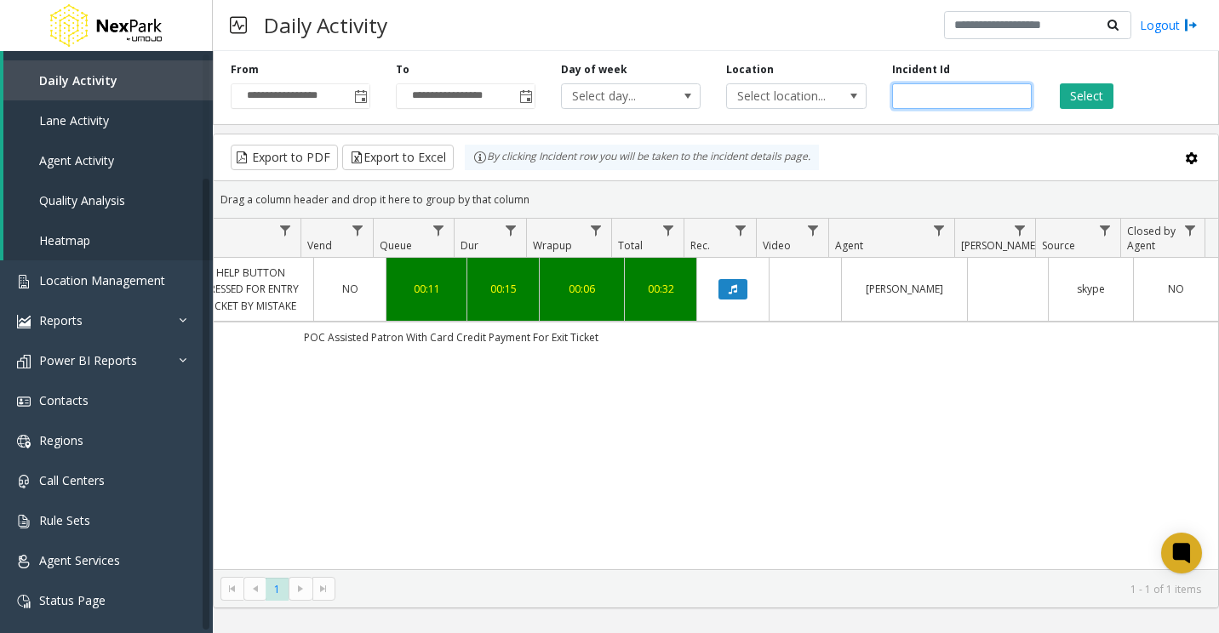
click at [776, 106] on input "******" at bounding box center [962, 96] width 140 height 26
paste input "number"
click at [776, 96] on button "Select" at bounding box center [1087, 96] width 54 height 26
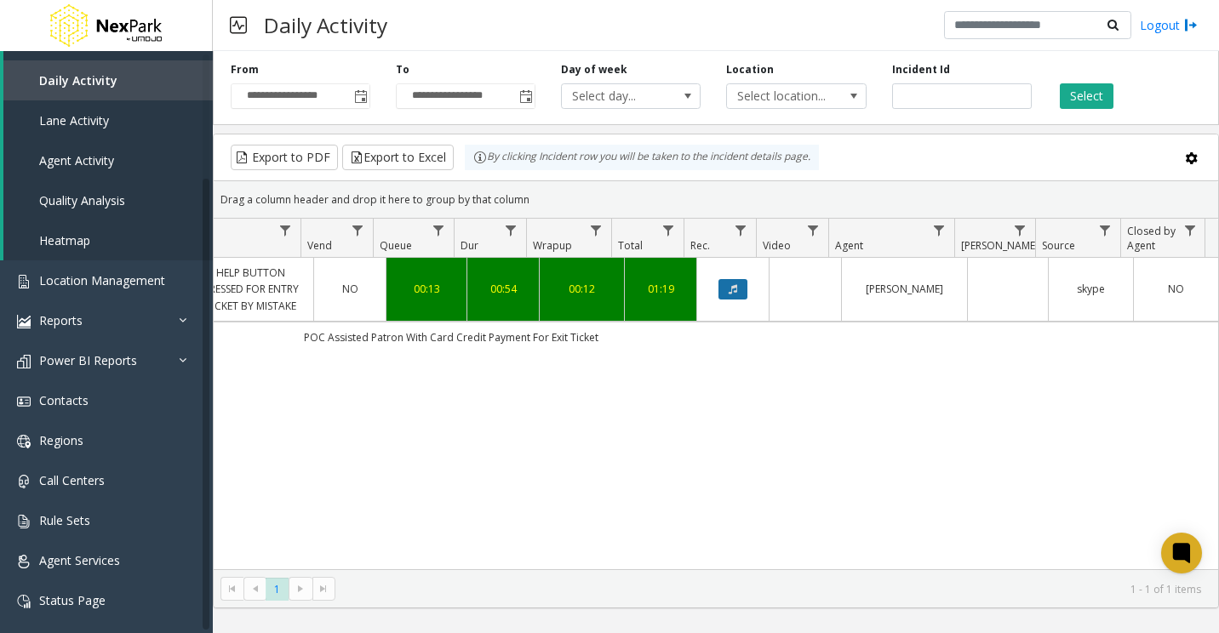
click at [729, 293] on icon "Data table" at bounding box center [733, 289] width 9 height 10
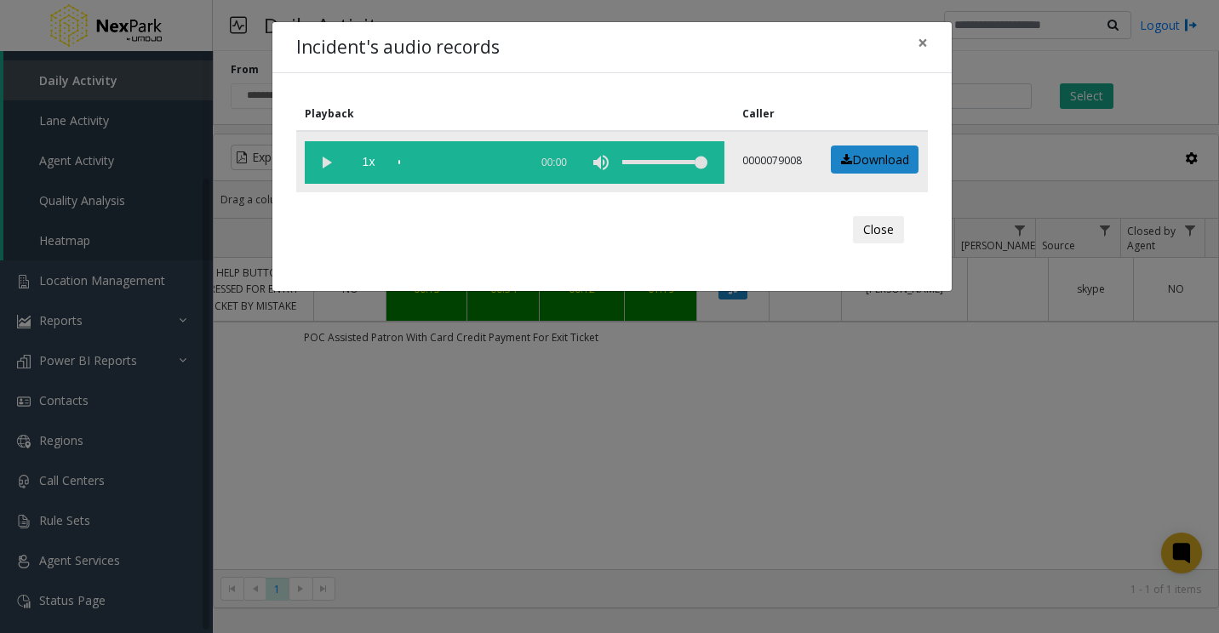
click at [338, 155] on vg-play-pause at bounding box center [326, 162] width 43 height 43
click at [414, 161] on div "scrub bar" at bounding box center [459, 162] width 122 height 43
click at [419, 161] on div "scrub bar" at bounding box center [459, 162] width 122 height 43
click at [426, 161] on div "scrub bar" at bounding box center [459, 162] width 122 height 43
click at [442, 163] on div "scrub bar" at bounding box center [459, 162] width 122 height 43
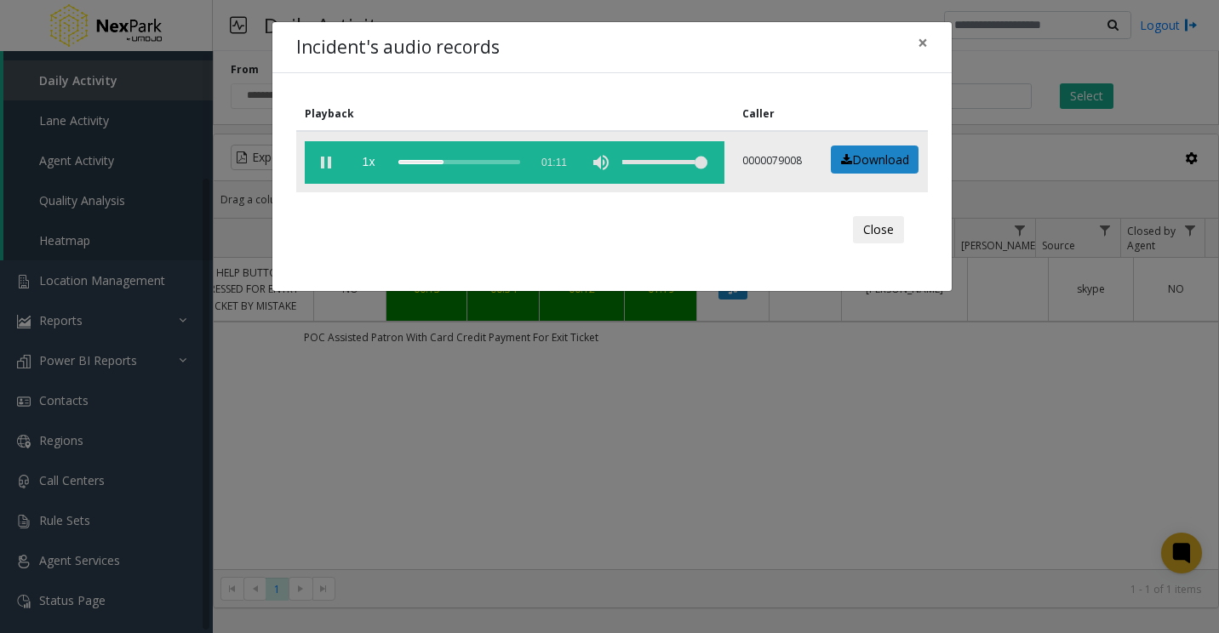
click at [437, 164] on div "scrub bar" at bounding box center [459, 162] width 122 height 43
click at [434, 164] on div "scrub bar" at bounding box center [459, 162] width 122 height 43
click at [431, 165] on div "scrub bar" at bounding box center [459, 162] width 122 height 43
click at [429, 165] on div "scrub bar" at bounding box center [459, 162] width 122 height 43
drag, startPoint x: 494, startPoint y: 446, endPoint x: 487, endPoint y: 367, distance: 79.5
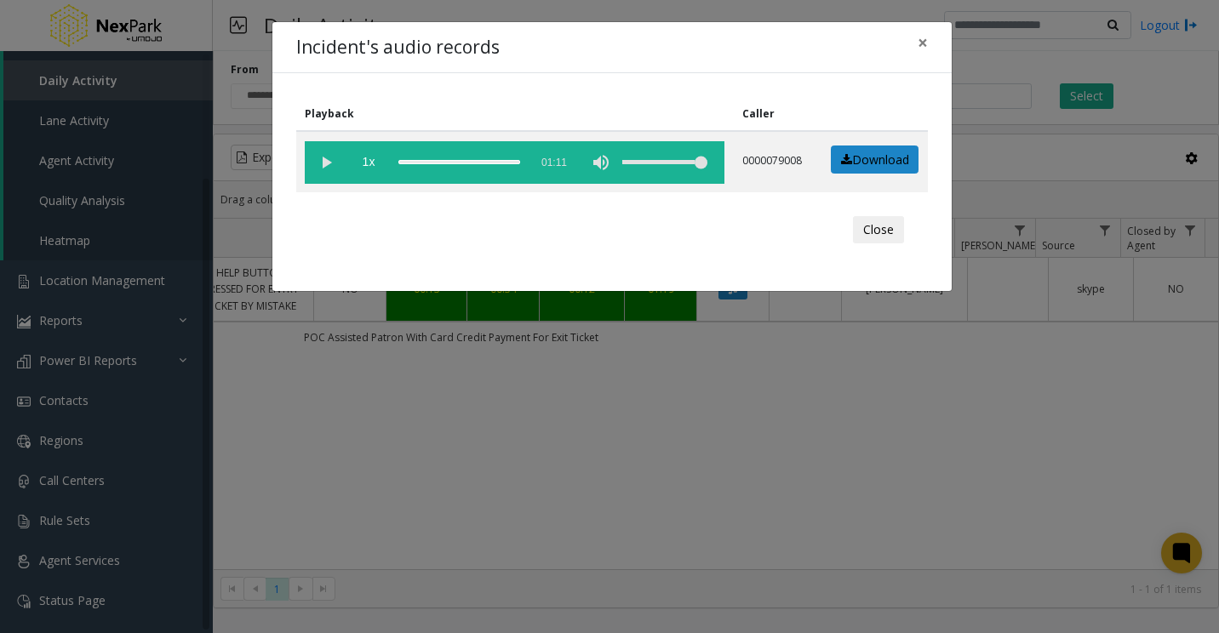
click at [492, 446] on div "Incident's audio records × Playback Caller 1x 01:11 0000079008 Download Close" at bounding box center [609, 316] width 1219 height 633
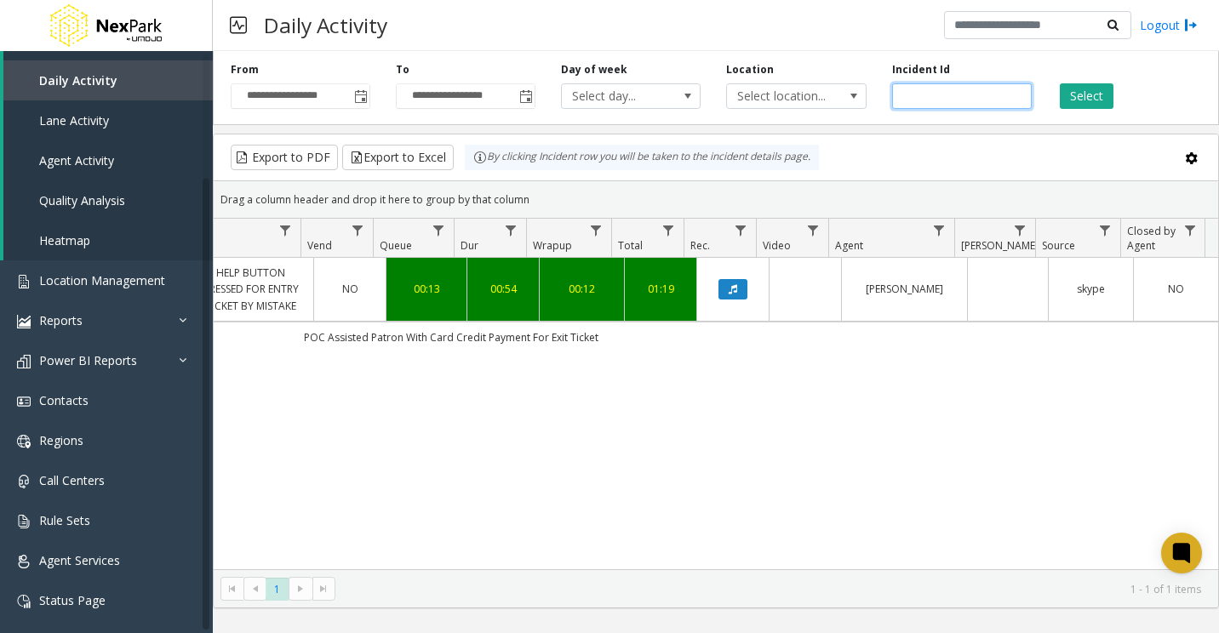
click at [776, 106] on input "******" at bounding box center [962, 96] width 140 height 26
click at [776, 106] on input "*****" at bounding box center [962, 96] width 140 height 26
click at [776, 100] on button "Select" at bounding box center [1087, 96] width 54 height 26
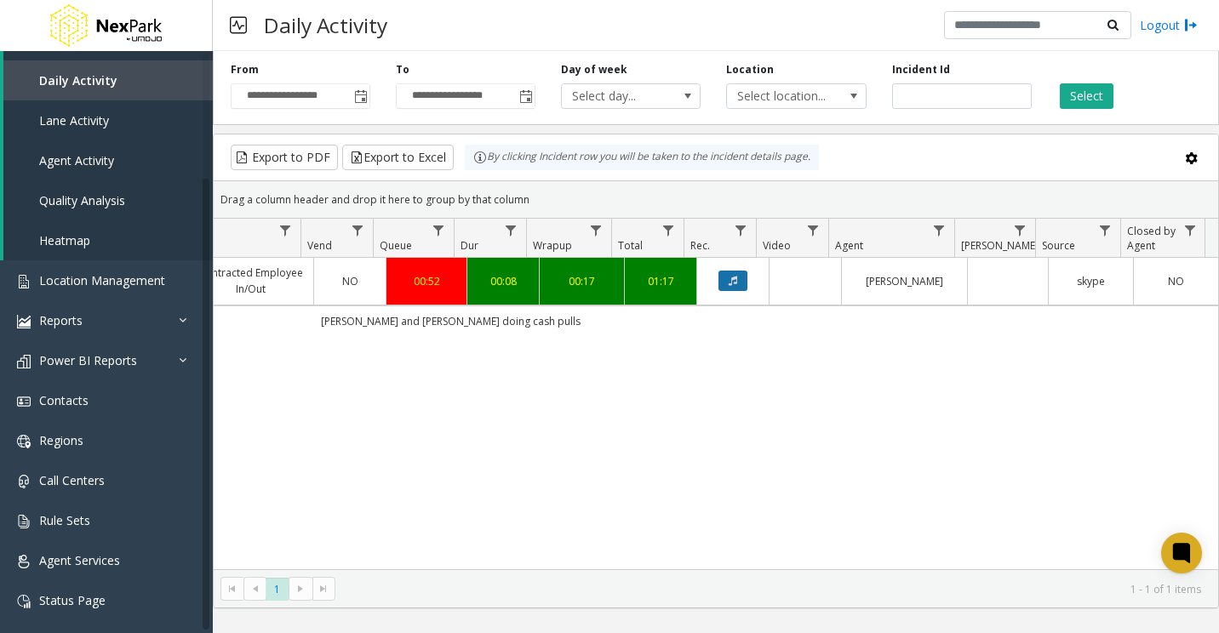
click at [729, 284] on icon "Data table" at bounding box center [733, 281] width 9 height 10
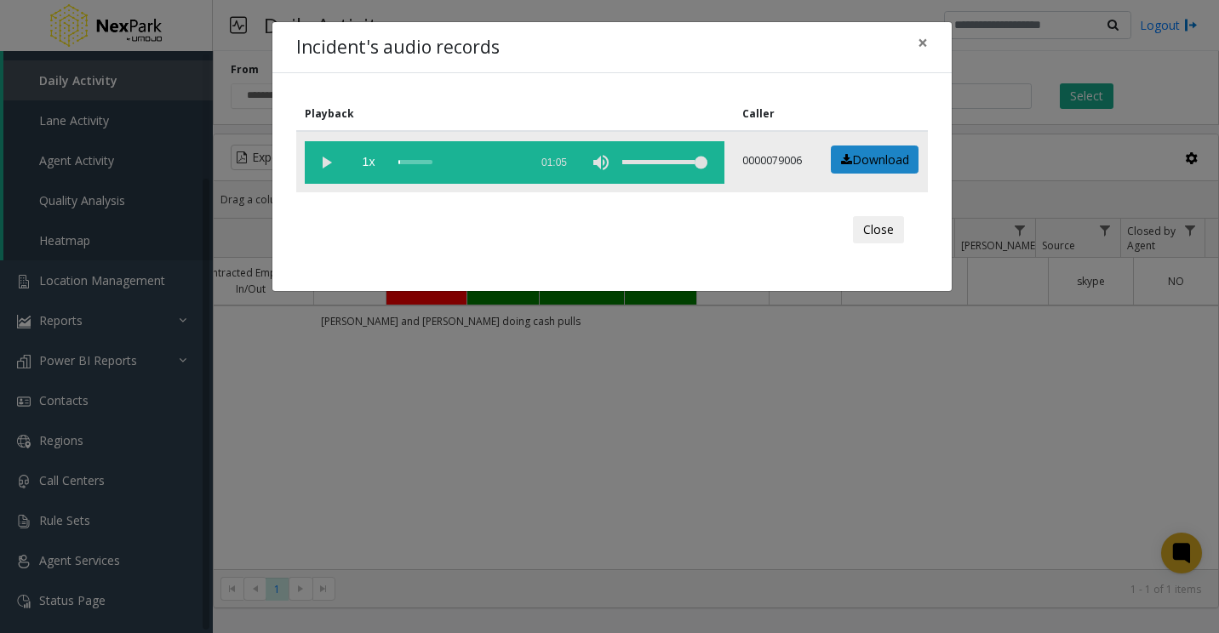
click at [316, 160] on vg-play-pause at bounding box center [326, 162] width 43 height 43
click at [423, 158] on div "scrub bar" at bounding box center [459, 162] width 122 height 43
click at [433, 163] on div "scrub bar" at bounding box center [459, 162] width 122 height 43
click at [444, 164] on div "scrub bar" at bounding box center [459, 162] width 122 height 43
click at [452, 162] on div "scrub bar" at bounding box center [459, 162] width 122 height 43
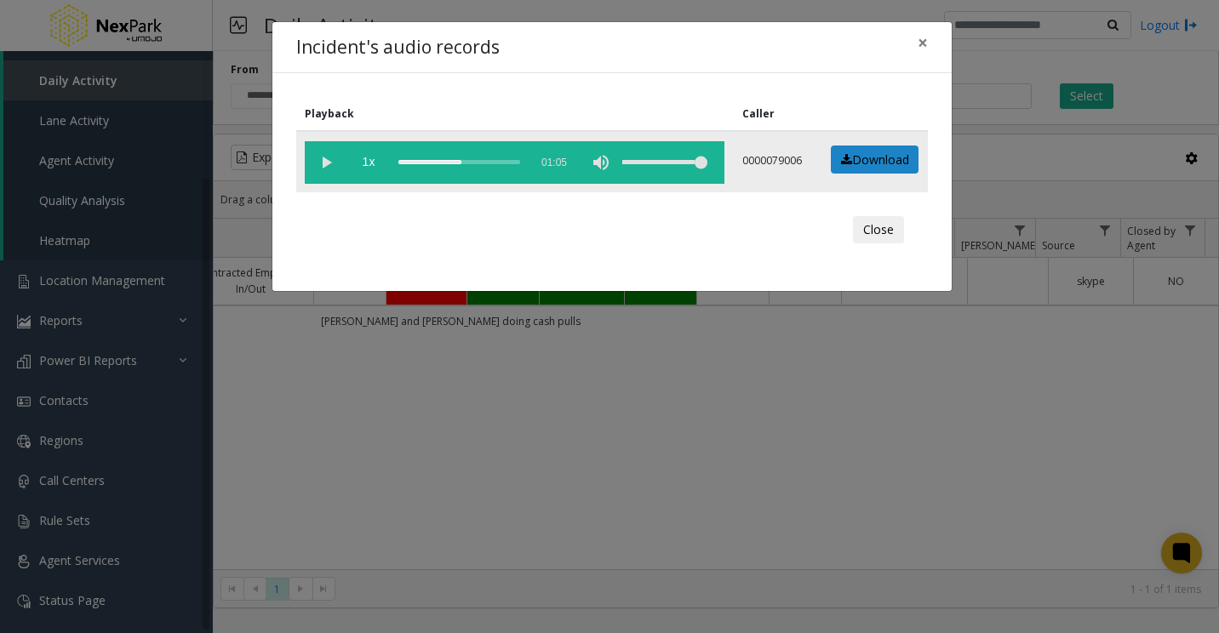
click at [462, 163] on div "scrub bar" at bounding box center [459, 162] width 122 height 43
click at [467, 164] on div "scrub bar" at bounding box center [459, 162] width 122 height 43
click at [476, 163] on div "scrub bar" at bounding box center [459, 162] width 122 height 43
click at [479, 163] on div "scrub bar" at bounding box center [459, 162] width 122 height 43
click at [524, 319] on div "Incident's audio records × Playback Caller 1x 01:05 0000079006 Download Close" at bounding box center [609, 316] width 1219 height 633
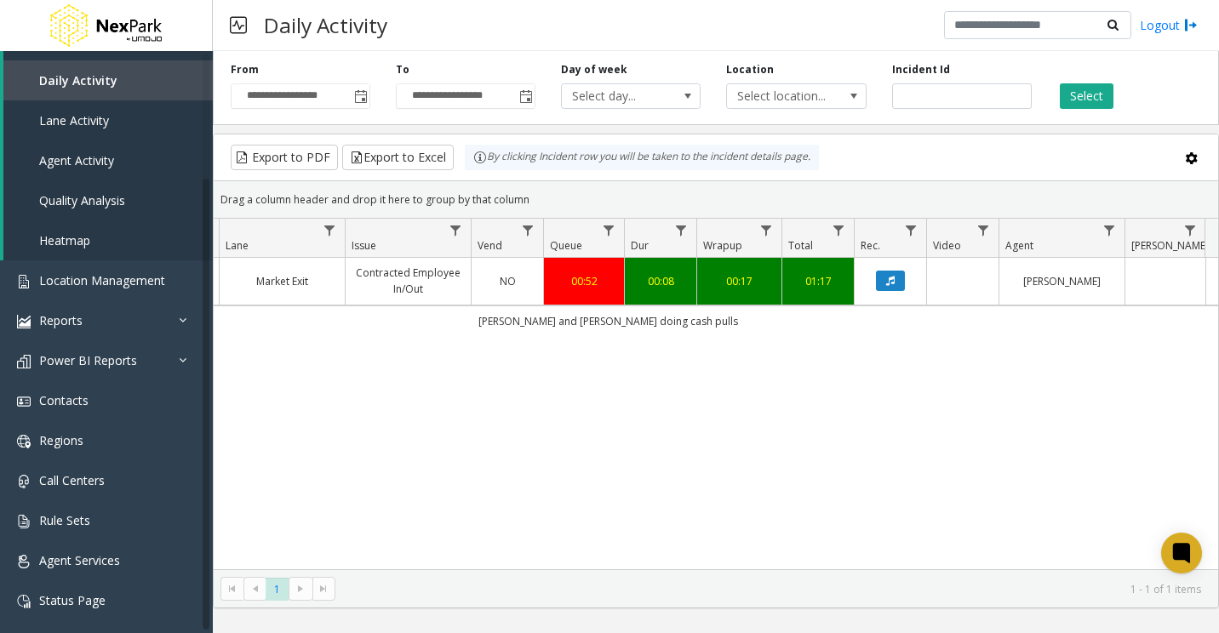
scroll to position [0, 395]
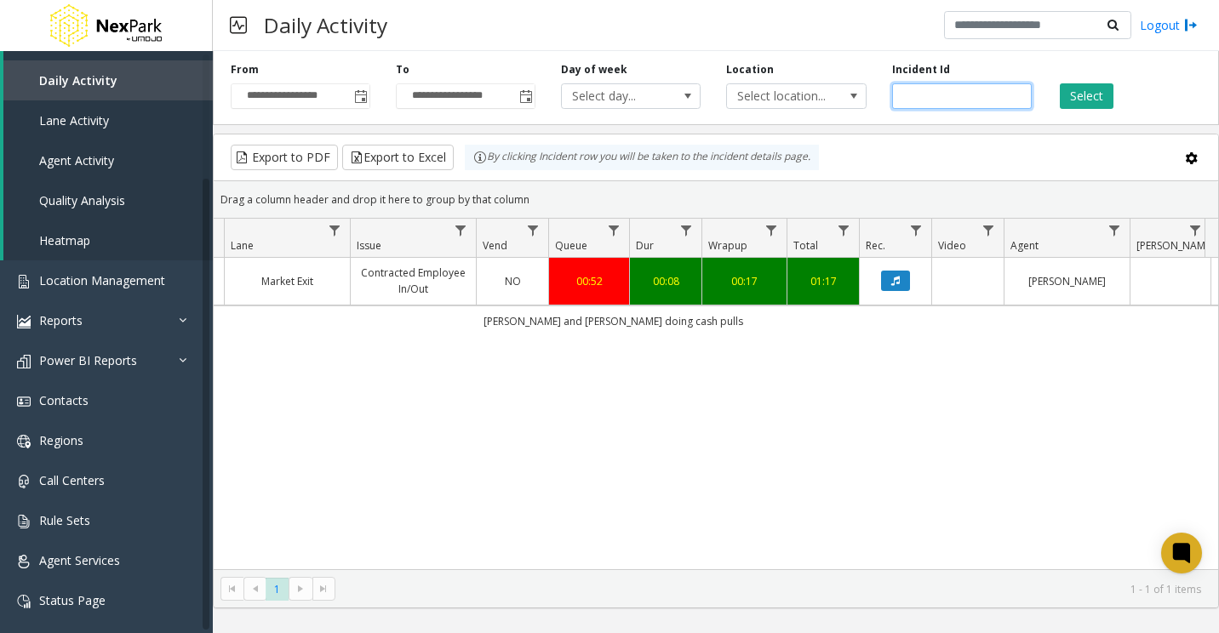
click at [776, 96] on input "******" at bounding box center [962, 96] width 140 height 26
type input "******"
click at [776, 104] on button "Select" at bounding box center [1087, 96] width 54 height 26
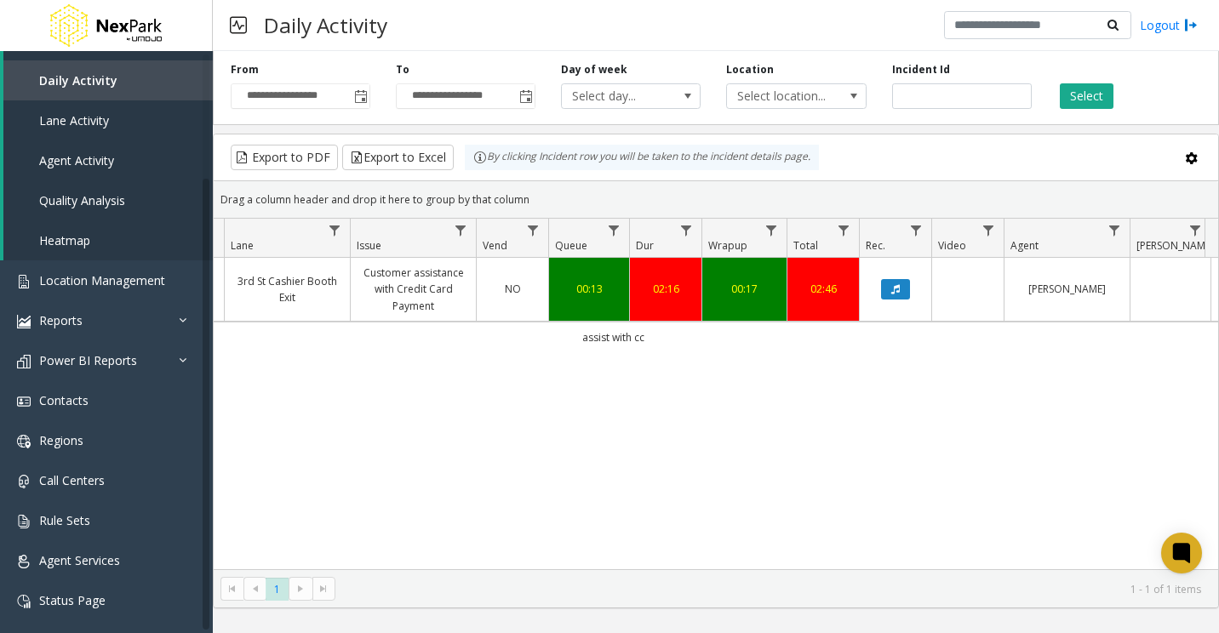
click at [776, 295] on link "Data table" at bounding box center [895, 289] width 51 height 20
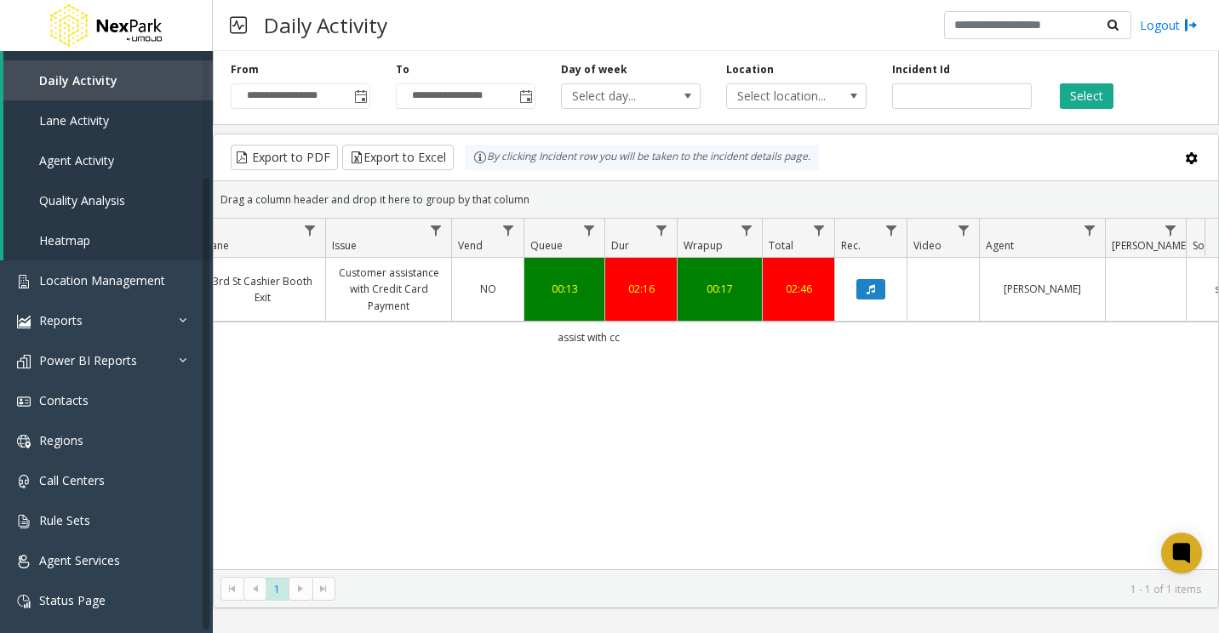
scroll to position [0, 424]
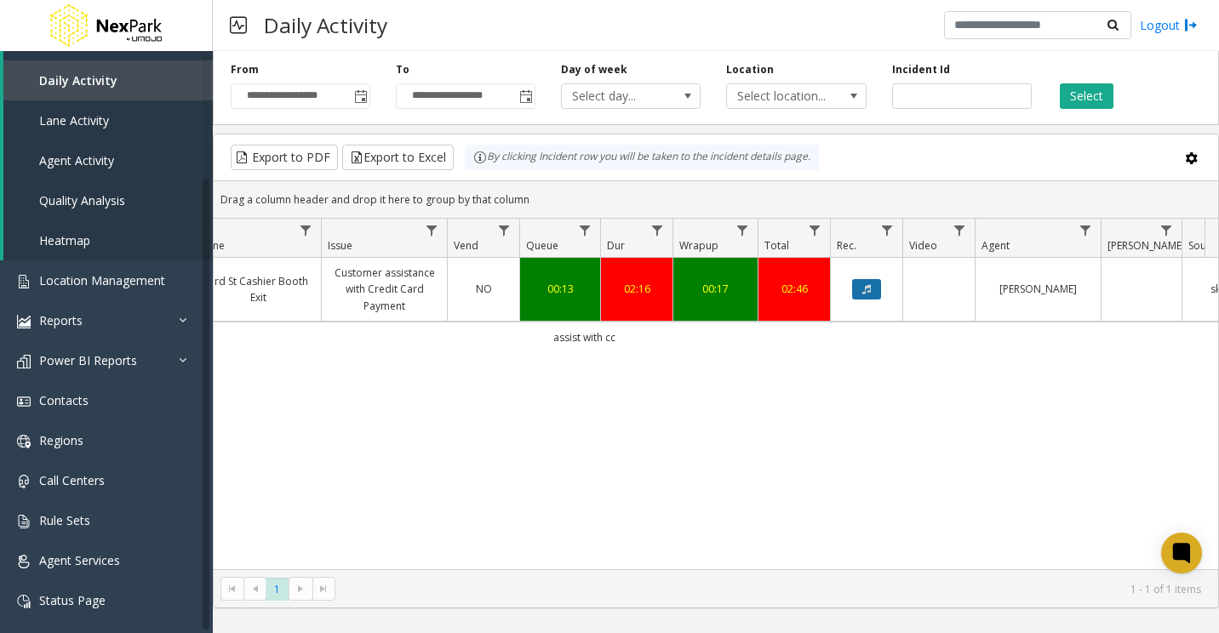
click at [776, 292] on icon "Data table" at bounding box center [866, 289] width 9 height 10
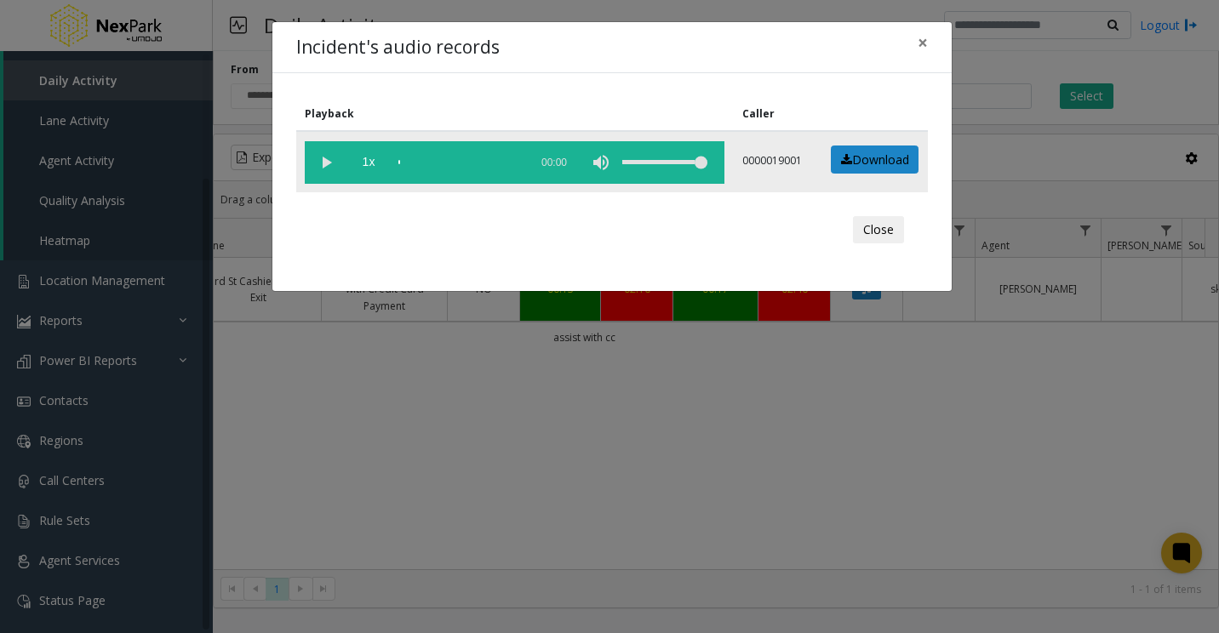
click at [318, 154] on vg-play-pause at bounding box center [326, 162] width 43 height 43
click at [420, 162] on div "scrub bar" at bounding box center [459, 162] width 122 height 43
click at [430, 166] on div "scrub bar" at bounding box center [459, 162] width 122 height 43
click at [412, 163] on div "scrub bar" at bounding box center [459, 162] width 122 height 43
drag, startPoint x: 741, startPoint y: 47, endPoint x: 856, endPoint y: 126, distance: 140.3
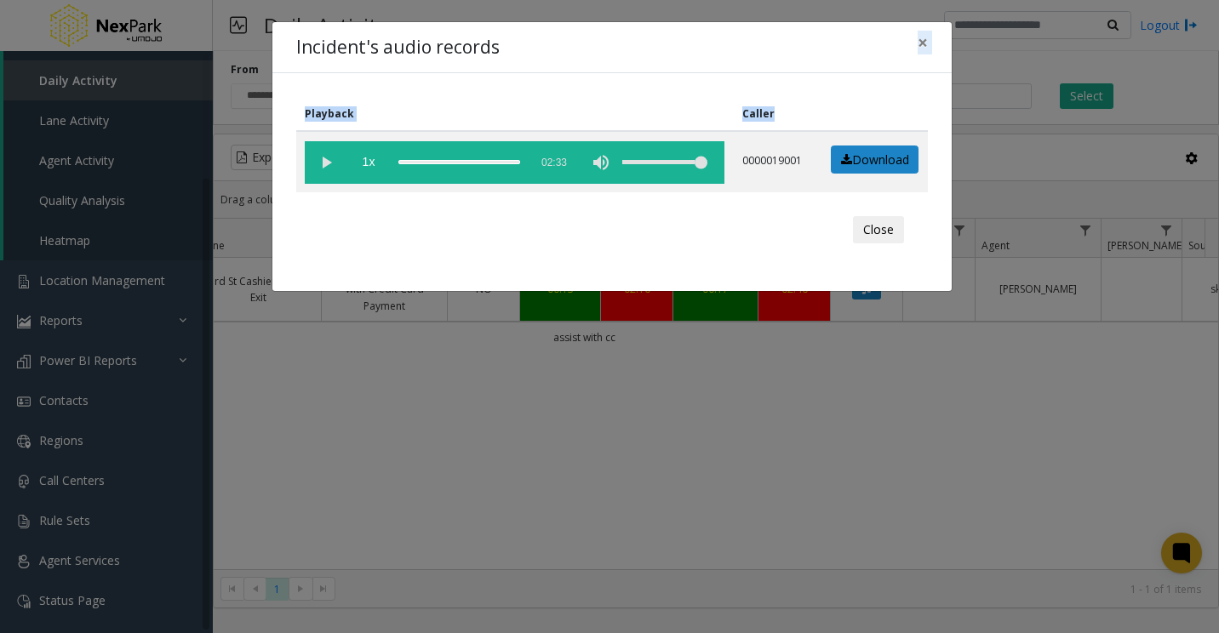
click at [776, 126] on div "Incident's audio records × Playback Caller 1x 02:33 0000019001 Download Close" at bounding box center [612, 156] width 681 height 271
drag, startPoint x: 856, startPoint y: 126, endPoint x: 754, endPoint y: 75, distance: 114.2
click at [754, 75] on div "Playback Caller 1x 02:33 0000019001 Download Close" at bounding box center [611, 182] width 679 height 218
